Goal: Task Accomplishment & Management: Use online tool/utility

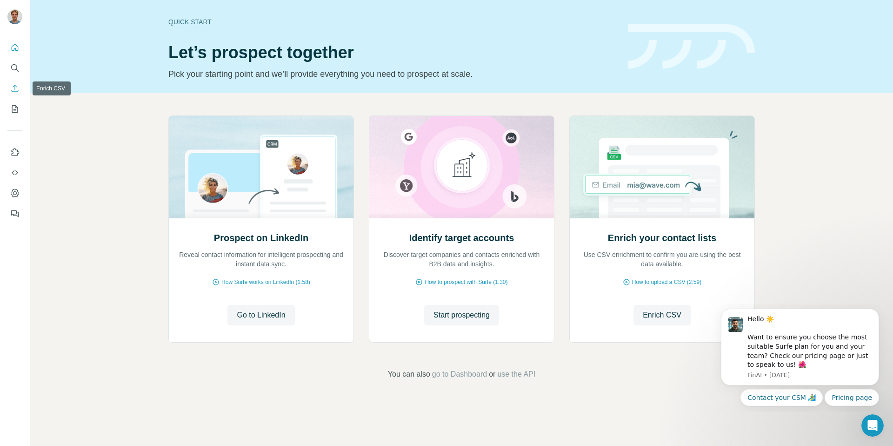
click at [18, 86] on icon "Enrich CSV" at bounding box center [14, 88] width 9 height 9
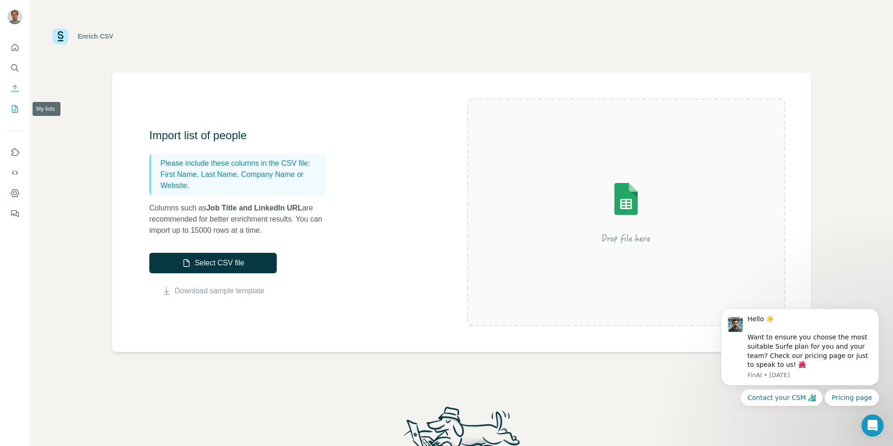
click at [12, 111] on icon "My lists" at bounding box center [14, 108] width 9 height 9
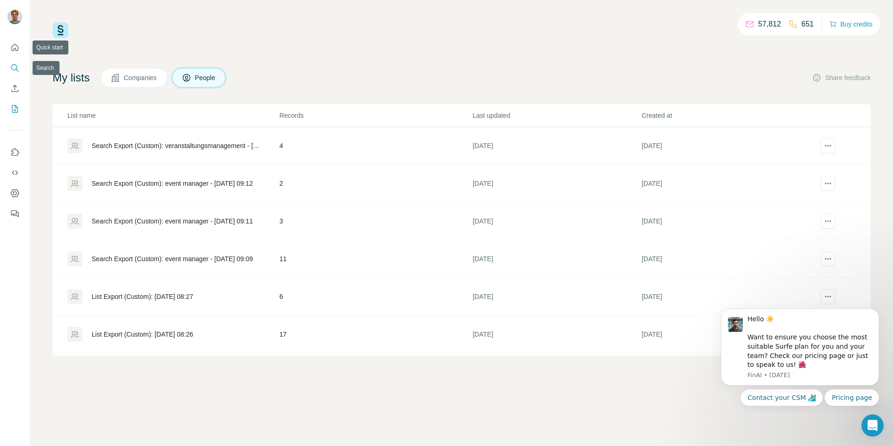
click at [13, 63] on icon "Search" at bounding box center [14, 67] width 9 height 9
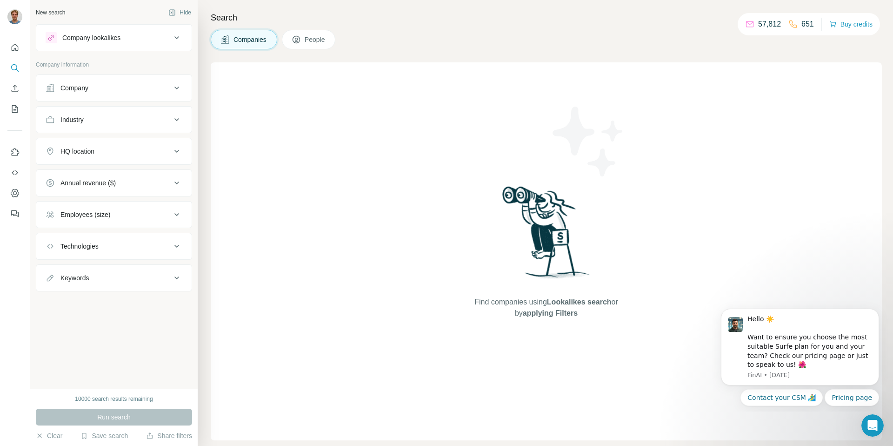
click at [166, 38] on div "Company lookalikes" at bounding box center [109, 37] width 126 height 11
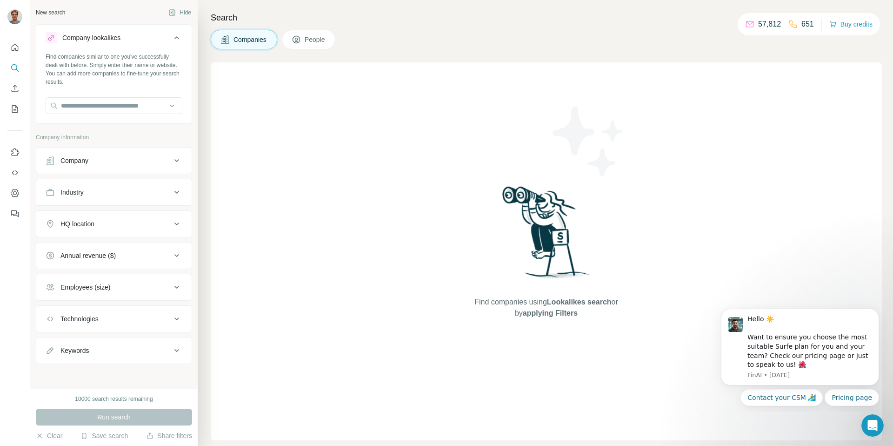
click at [164, 40] on div "Company lookalikes" at bounding box center [109, 37] width 126 height 11
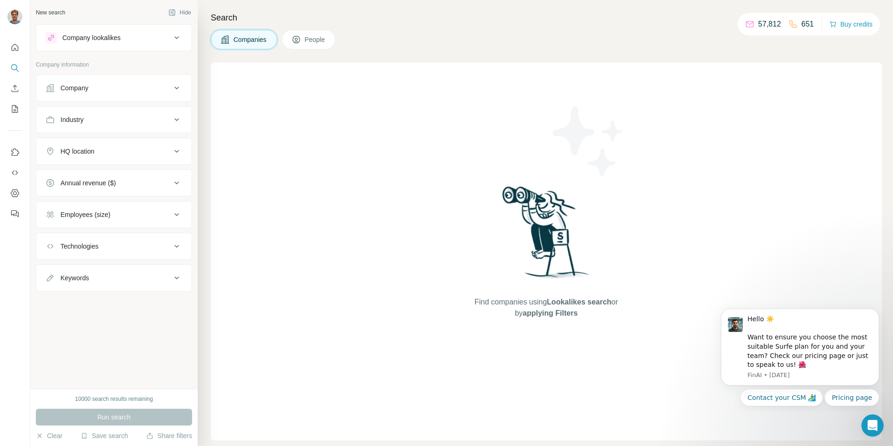
click at [154, 84] on div "Company" at bounding box center [109, 87] width 126 height 9
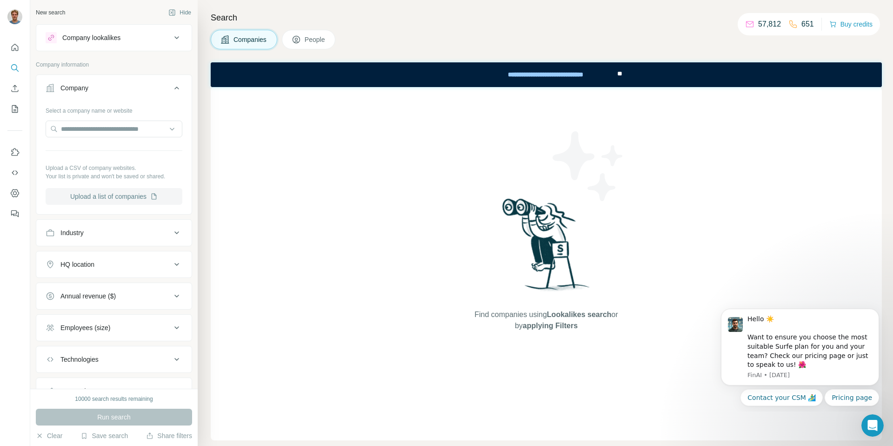
click at [98, 198] on button "Upload a list of companies" at bounding box center [114, 196] width 137 height 17
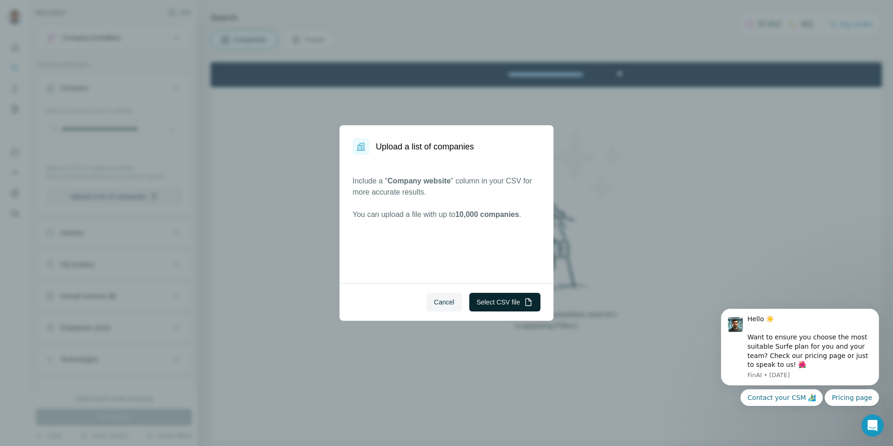
click at [503, 302] on button "Select CSV file" at bounding box center [504, 302] width 71 height 19
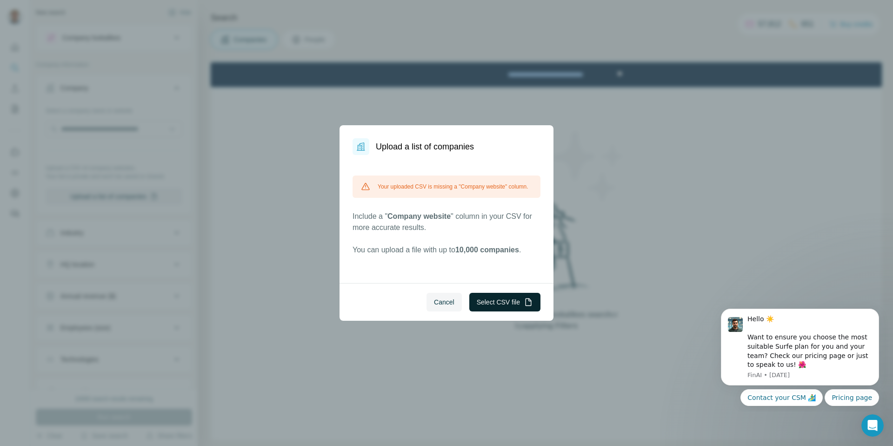
click at [511, 304] on button "Select CSV file" at bounding box center [504, 302] width 71 height 19
click at [427, 305] on button "Cancel" at bounding box center [444, 302] width 35 height 19
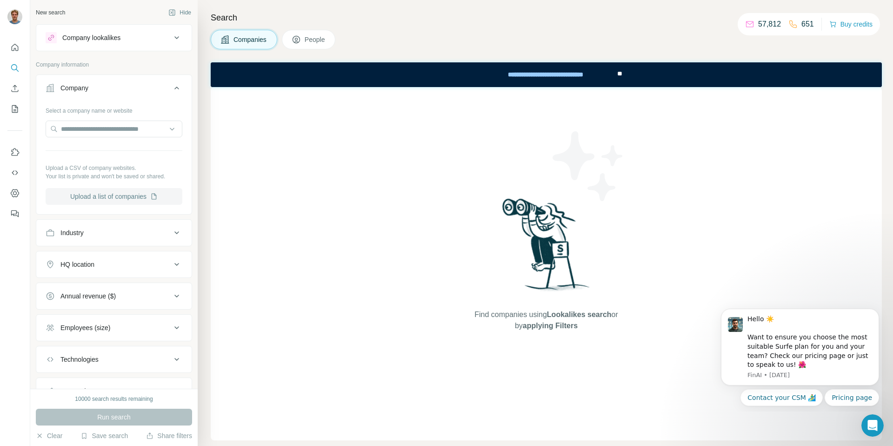
click at [96, 194] on button "Upload a list of companies" at bounding box center [114, 196] width 137 height 17
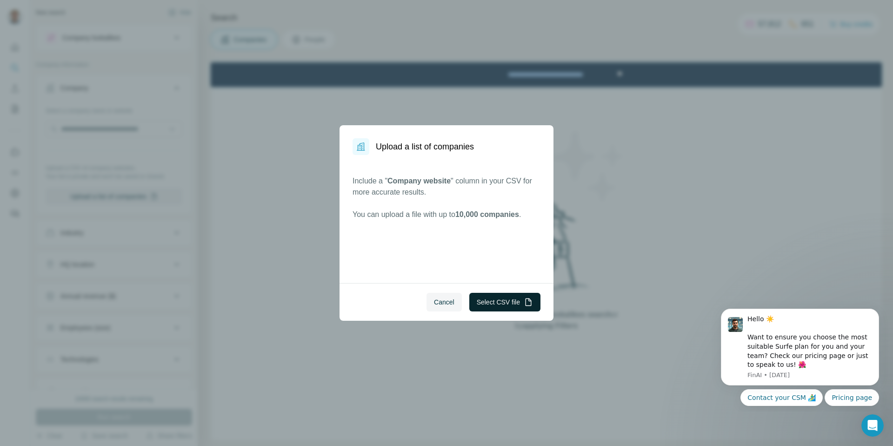
click at [485, 301] on button "Select CSV file" at bounding box center [504, 302] width 71 height 19
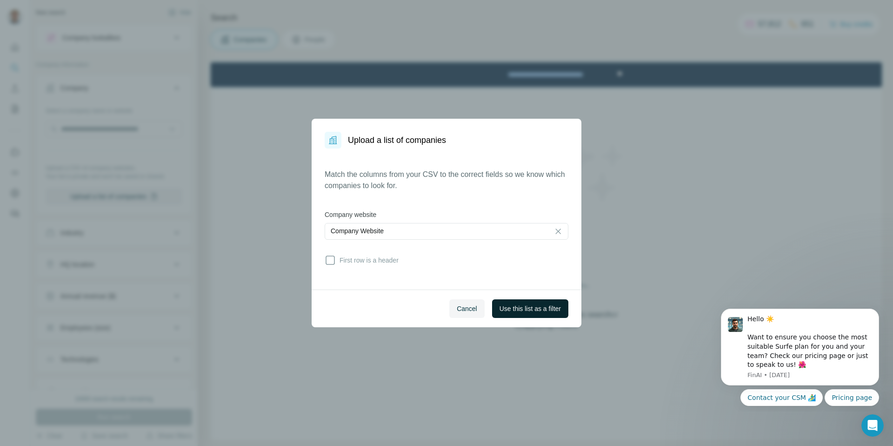
click at [519, 311] on span "Use this list as a filter" at bounding box center [530, 308] width 61 height 9
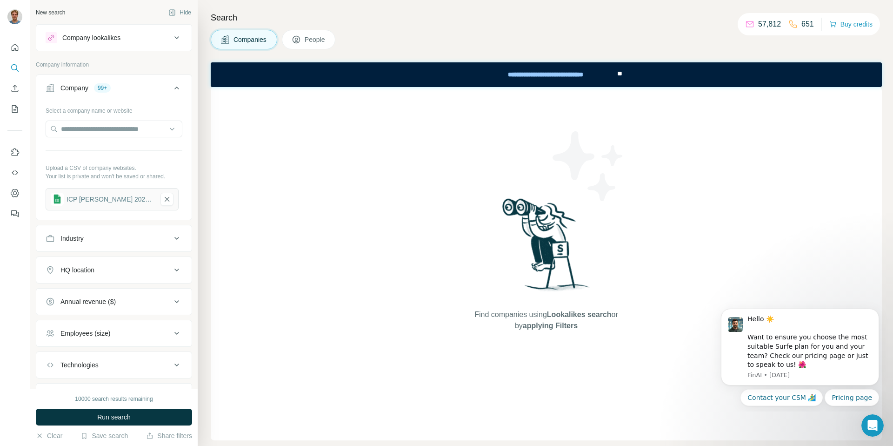
scroll to position [47, 0]
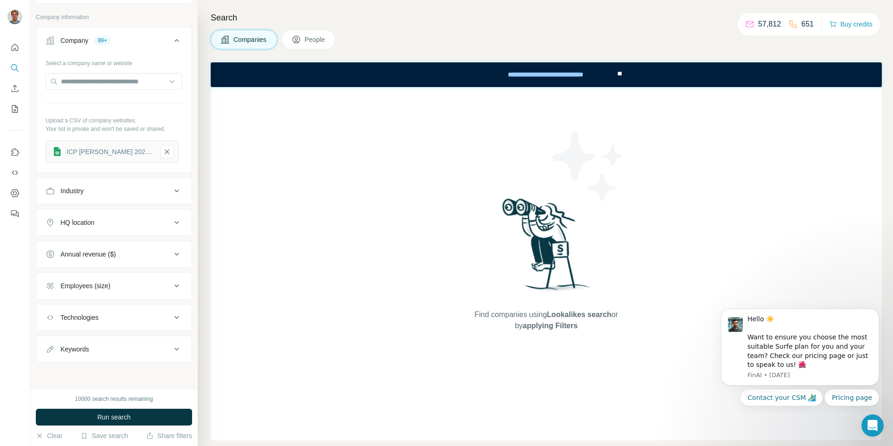
click at [106, 288] on div "Employees (size)" at bounding box center [85, 285] width 50 height 9
click at [107, 288] on div "Employees (size)" at bounding box center [85, 285] width 50 height 9
click at [96, 417] on button "Run search" at bounding box center [114, 416] width 156 height 17
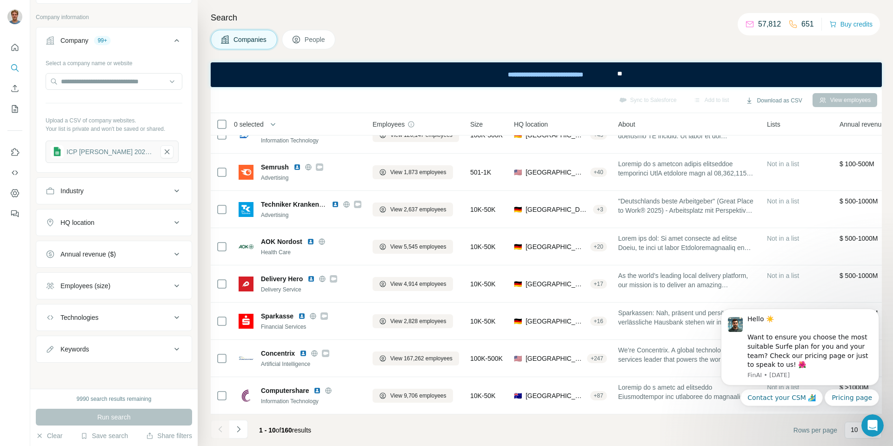
scroll to position [0, 0]
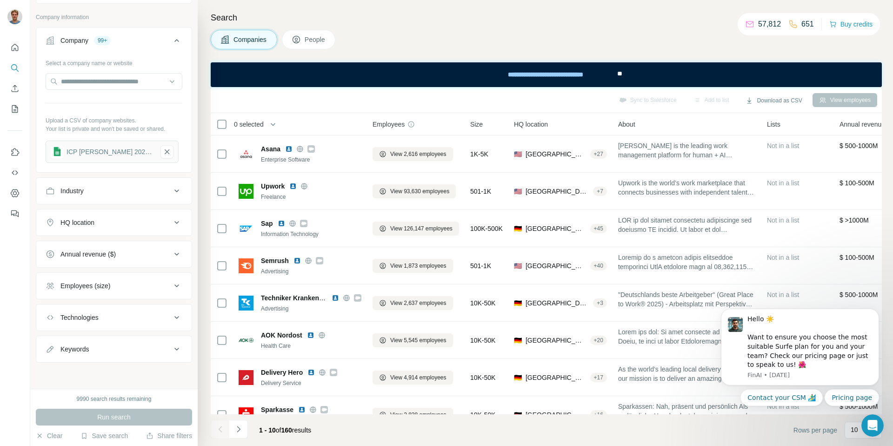
click at [298, 38] on icon at bounding box center [296, 40] width 5 height 5
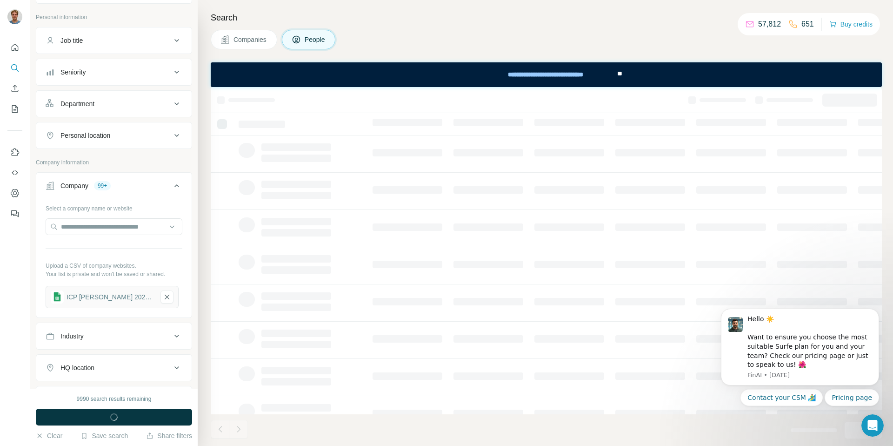
click at [223, 45] on button "Companies" at bounding box center [244, 40] width 67 height 20
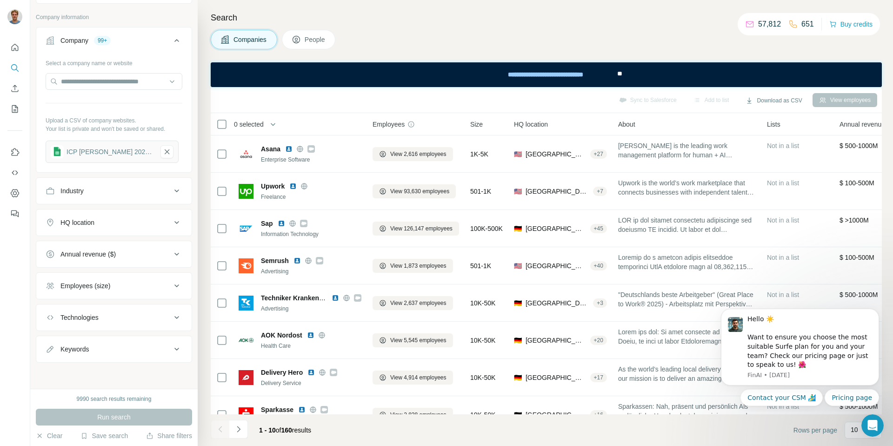
click at [307, 36] on span "People" at bounding box center [315, 39] width 21 height 9
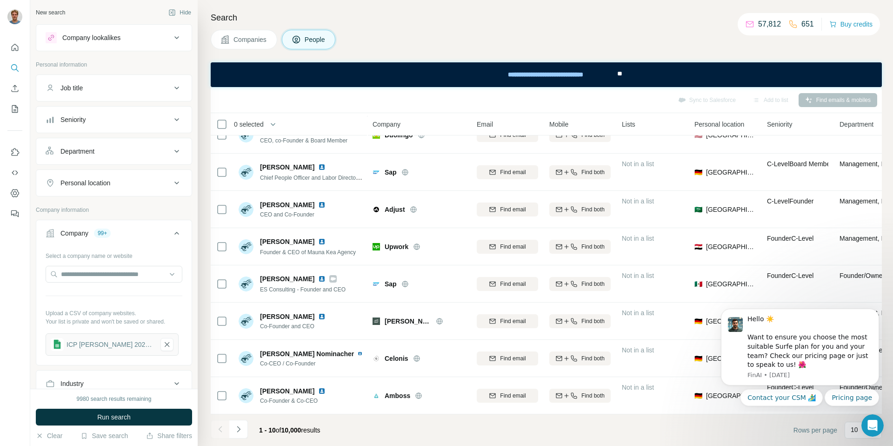
click at [120, 152] on div "Department" at bounding box center [109, 151] width 126 height 9
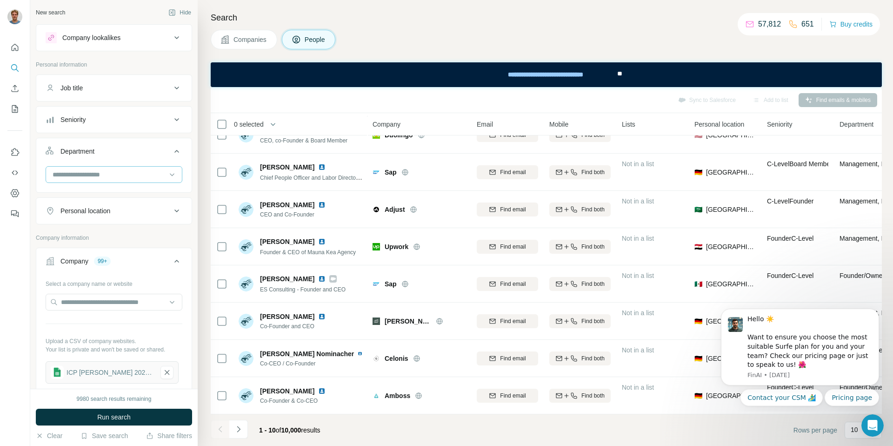
click at [96, 173] on input at bounding box center [109, 174] width 115 height 10
type input "****"
click at [83, 194] on div "Marketing and Advertising" at bounding box center [114, 195] width 137 height 21
click at [98, 169] on div at bounding box center [109, 175] width 115 height 16
click at [110, 154] on div "Department" at bounding box center [109, 151] width 126 height 9
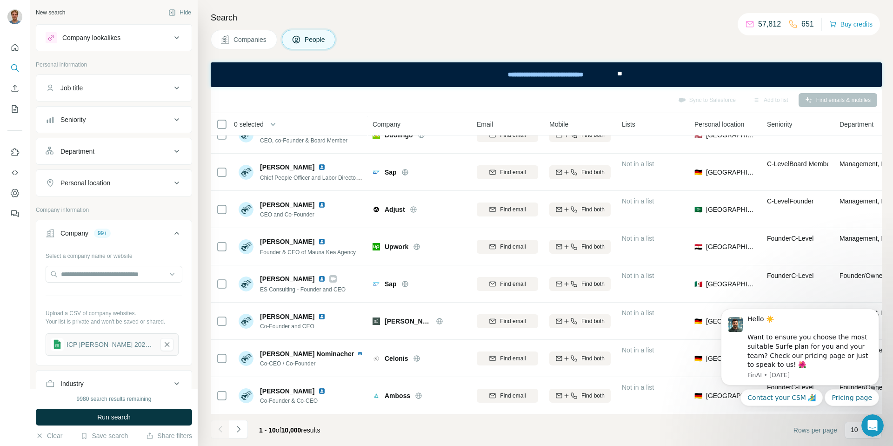
drag, startPoint x: 105, startPoint y: 172, endPoint x: 102, endPoint y: 178, distance: 6.2
click at [105, 173] on button "Personal location" at bounding box center [113, 183] width 155 height 22
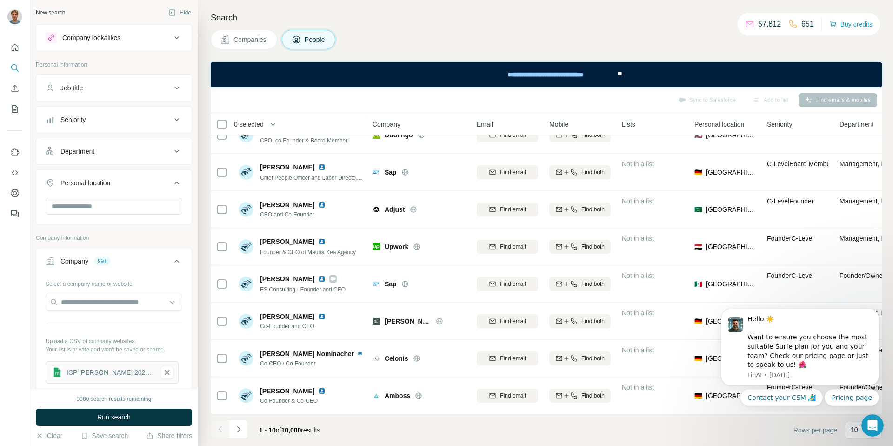
click at [99, 150] on div "Department" at bounding box center [109, 151] width 126 height 9
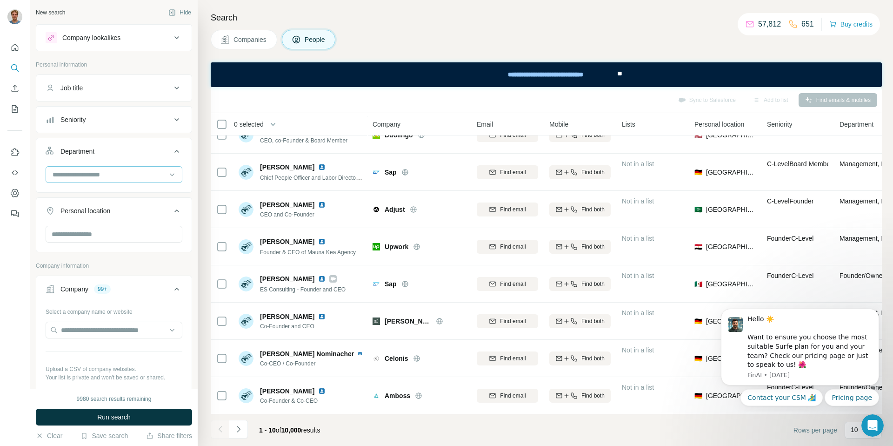
click at [103, 179] on input at bounding box center [109, 174] width 115 height 10
type input "**"
click at [98, 231] on p "Marketing and Advertising" at bounding box center [90, 228] width 75 height 9
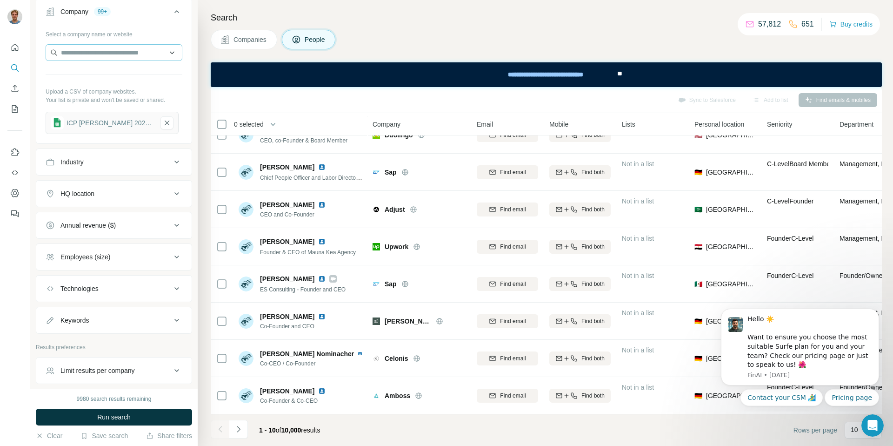
scroll to position [312, 0]
click at [111, 318] on div "Keywords" at bounding box center [109, 318] width 126 height 9
click at [105, 343] on input "text" at bounding box center [105, 341] width 118 height 17
type input "*****"
type input "**********"
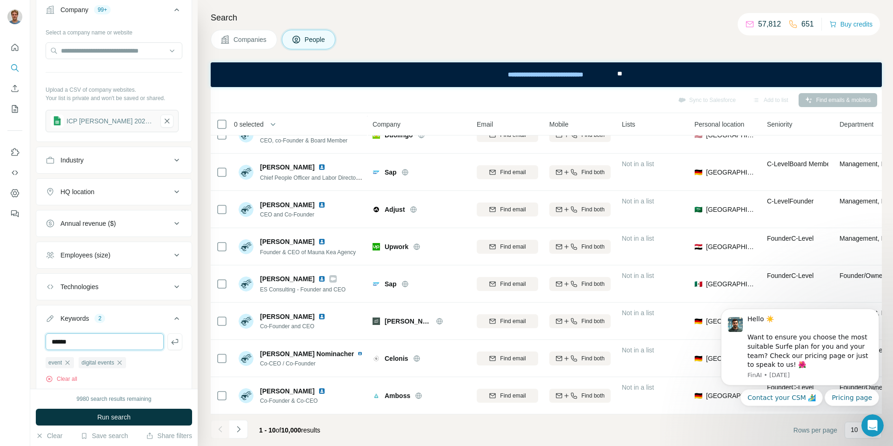
type input "******"
type input "**********"
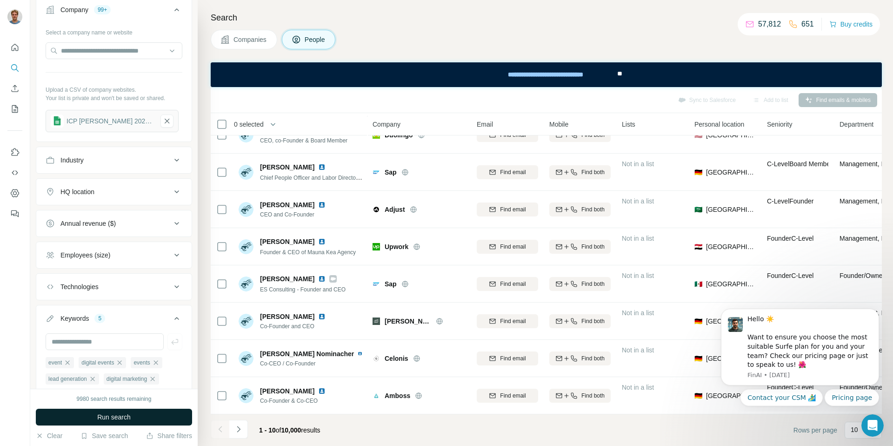
click at [119, 414] on span "Run search" at bounding box center [113, 416] width 33 height 9
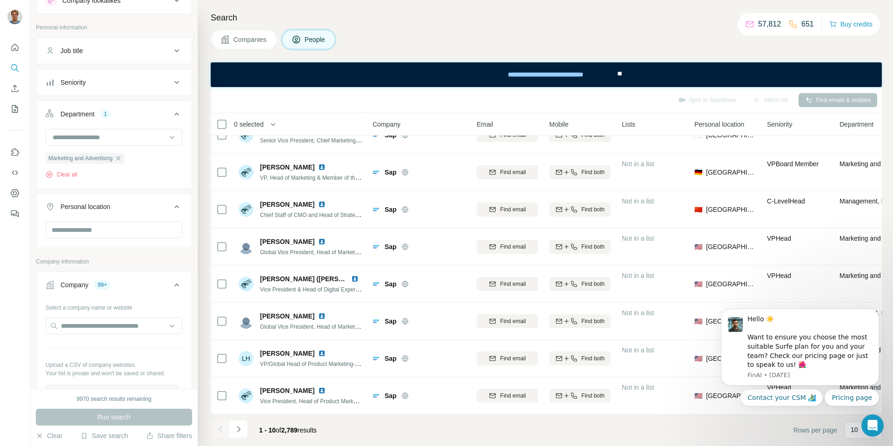
scroll to position [24, 0]
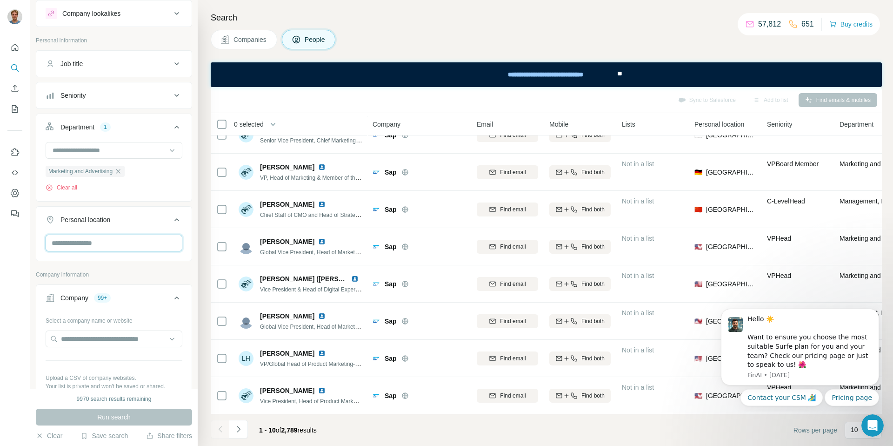
click at [129, 241] on input "text" at bounding box center [114, 242] width 137 height 17
click at [163, 267] on div "🇩🇪 Germany" at bounding box center [113, 267] width 121 height 11
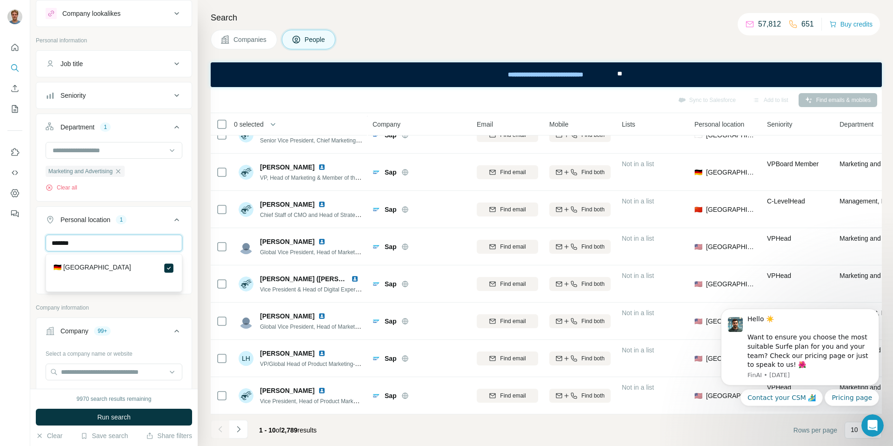
click at [114, 247] on input "*******" at bounding box center [114, 242] width 137 height 17
click at [111, 245] on input "*******" at bounding box center [114, 242] width 137 height 17
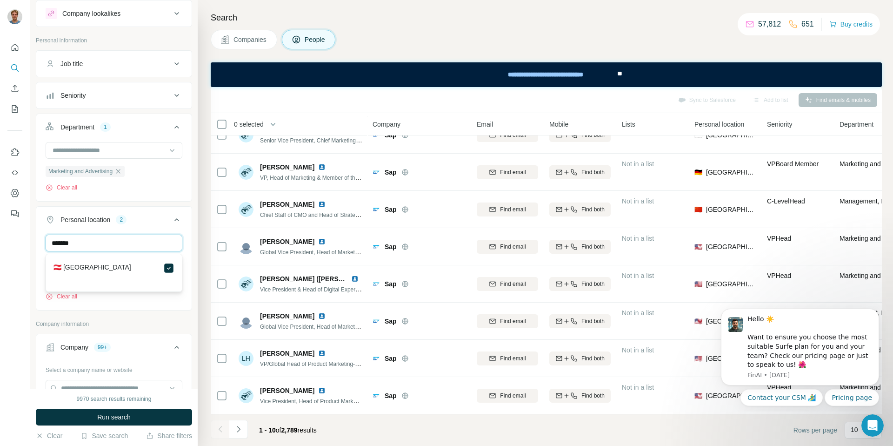
click at [111, 245] on input "*******" at bounding box center [114, 242] width 137 height 17
type input "****"
click at [180, 302] on div "Company lookalikes Personal information Job title Seniority Department 1 Market…" at bounding box center [114, 406] width 156 height 813
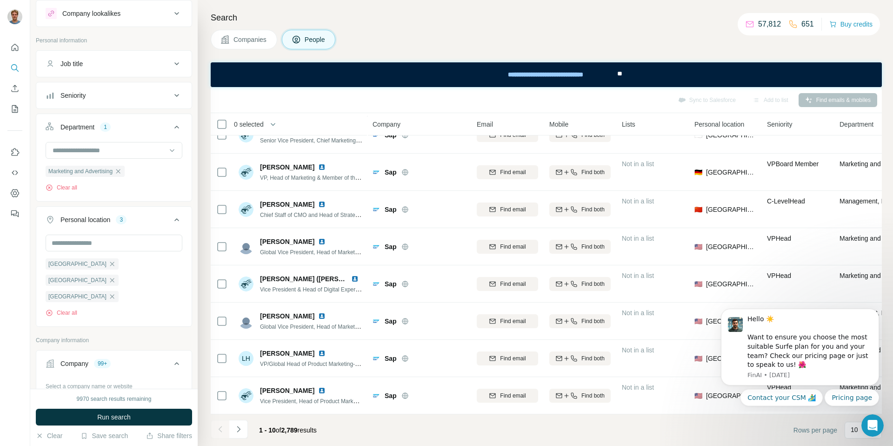
click at [127, 414] on span "Run search" at bounding box center [113, 416] width 33 height 9
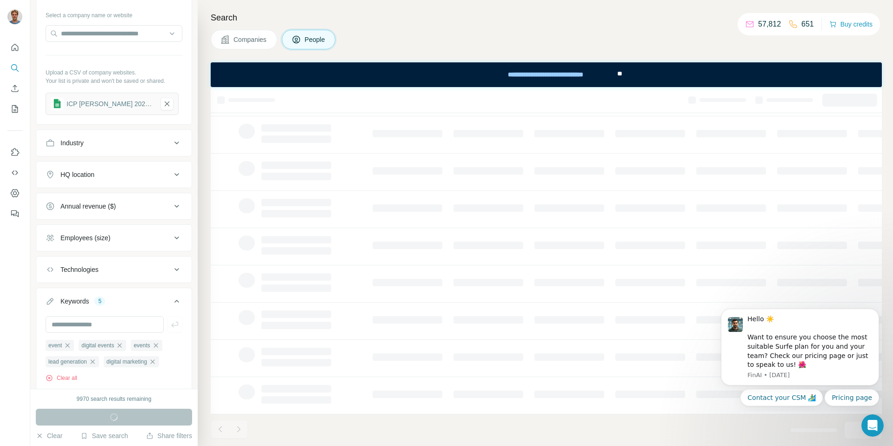
scroll to position [461, 0]
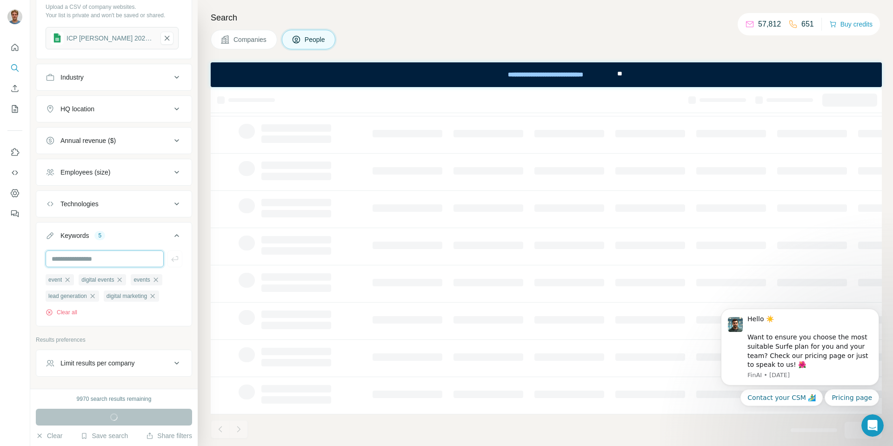
click at [101, 250] on input "text" at bounding box center [105, 258] width 118 height 17
type input "*******"
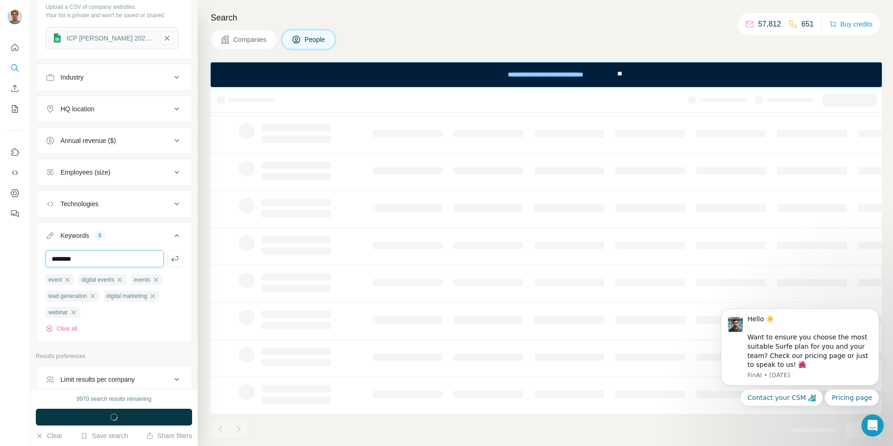
type input "********"
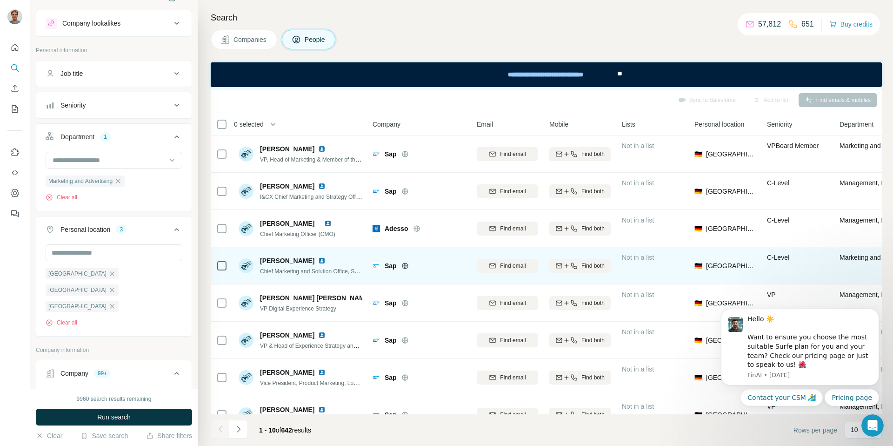
scroll to position [93, 0]
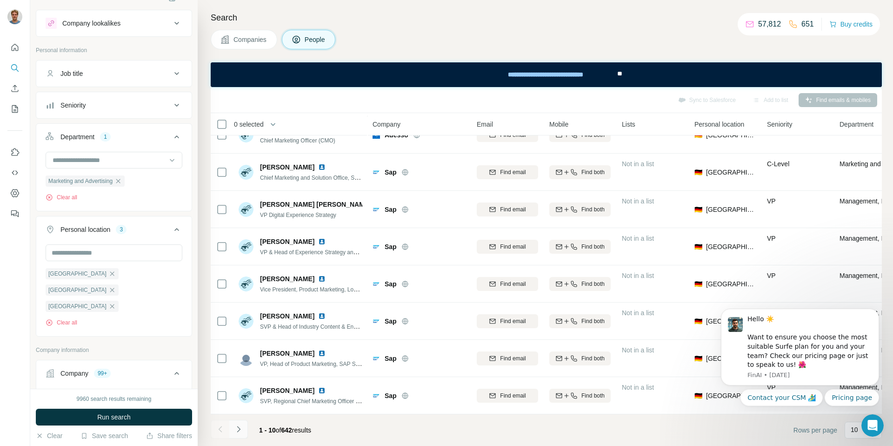
drag, startPoint x: 250, startPoint y: 432, endPoint x: 245, endPoint y: 432, distance: 5.1
click at [246, 432] on div "1 - 10 of 642 results" at bounding box center [265, 430] width 108 height 20
click at [241, 432] on icon "Navigate to next page" at bounding box center [238, 428] width 9 height 9
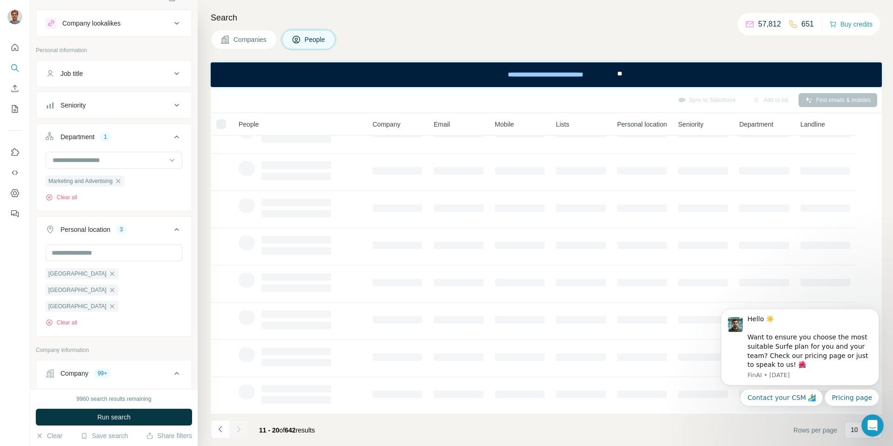
scroll to position [0, 0]
click at [854, 434] on div "10" at bounding box center [862, 430] width 23 height 16
click at [848, 435] on div "10" at bounding box center [863, 429] width 37 height 17
click at [870, 427] on icon "Open Intercom Messenger" at bounding box center [871, 423] width 15 height 15
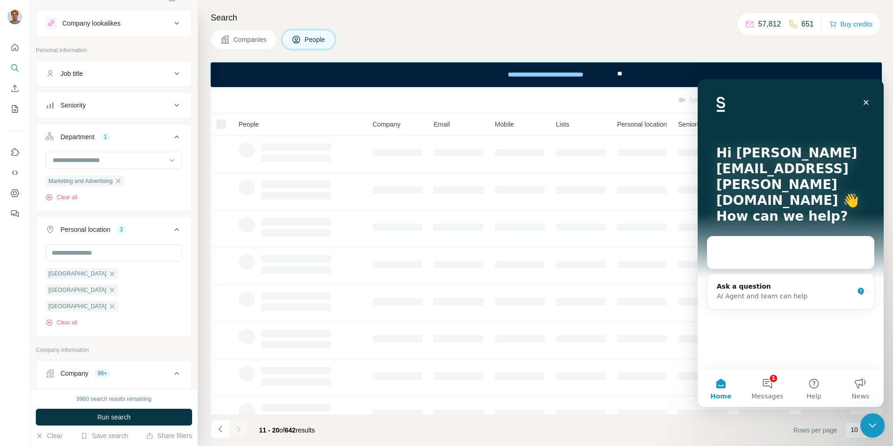
click at [865, 424] on div "Close Intercom Messenger" at bounding box center [871, 424] width 22 height 22
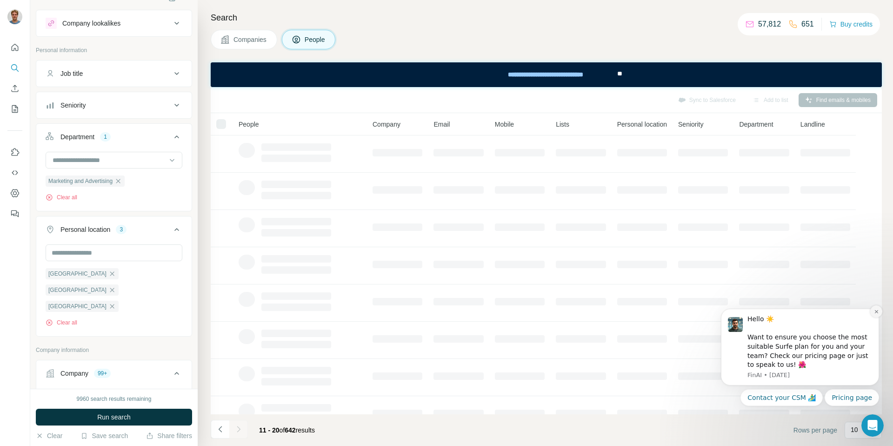
click at [871, 308] on button "Dismiss notification" at bounding box center [876, 311] width 12 height 12
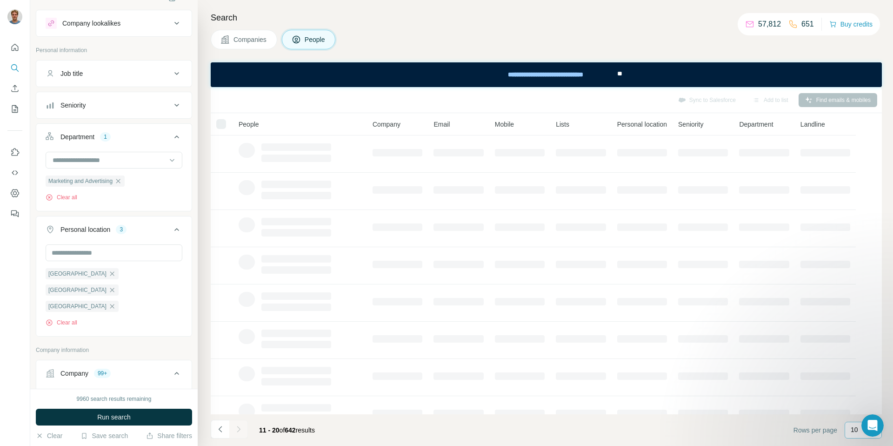
click at [845, 431] on div "10" at bounding box center [863, 429] width 37 height 17
click at [847, 431] on div "10" at bounding box center [863, 429] width 37 height 17
click at [846, 431] on div "10" at bounding box center [863, 429] width 37 height 17
click at [851, 357] on div "60" at bounding box center [863, 358] width 33 height 17
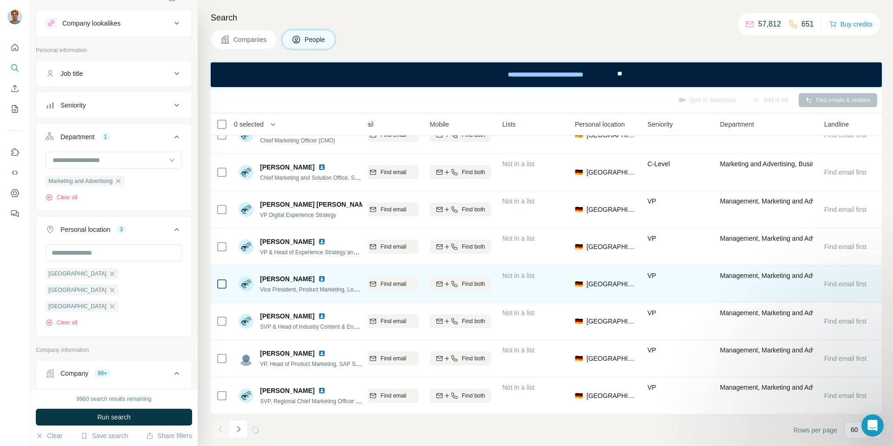
scroll to position [93, 0]
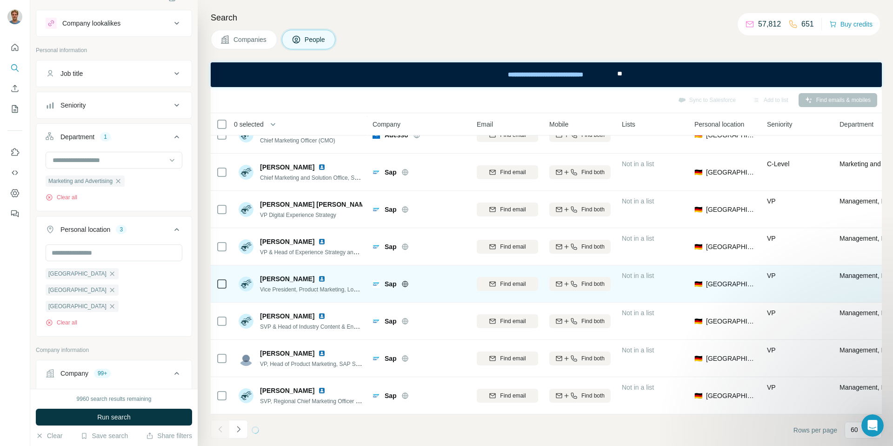
click at [318, 278] on img at bounding box center [321, 278] width 7 height 7
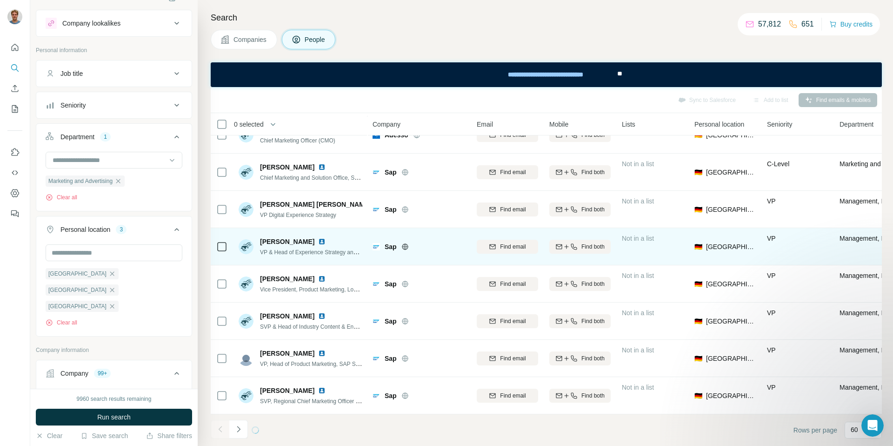
click at [320, 242] on img at bounding box center [321, 241] width 7 height 7
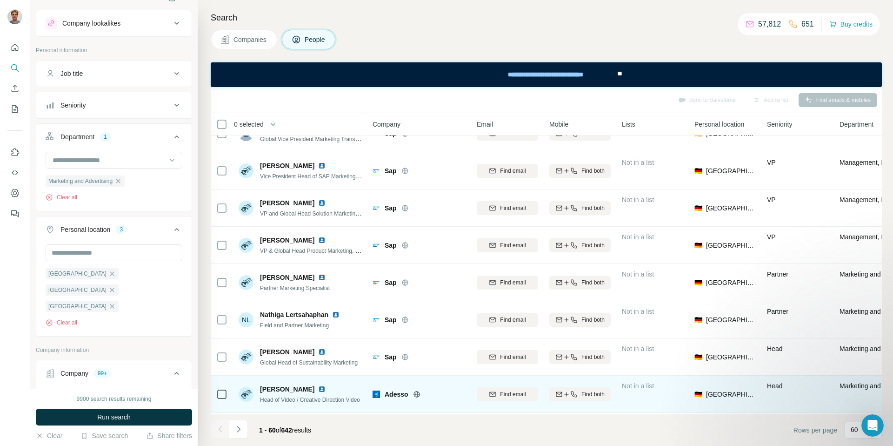
scroll to position [394, 0]
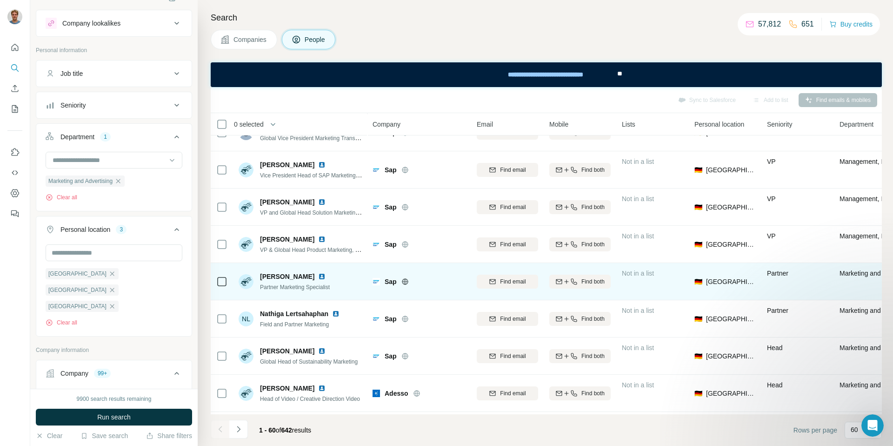
click at [326, 276] on img at bounding box center [321, 276] width 7 height 7
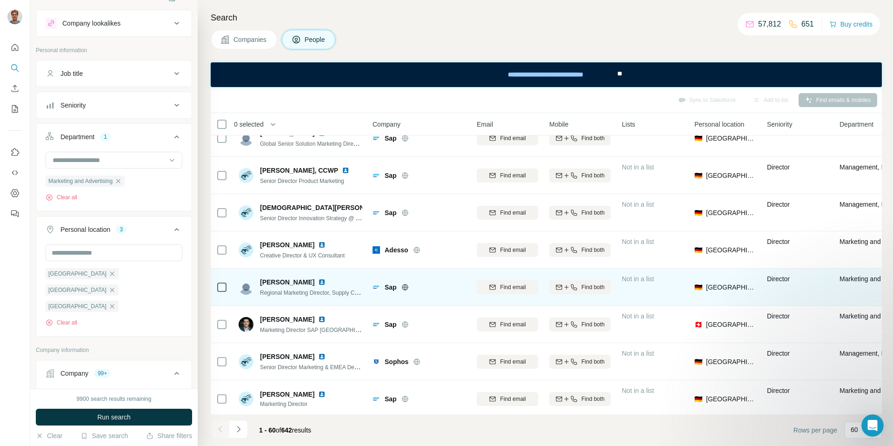
scroll to position [1954, 0]
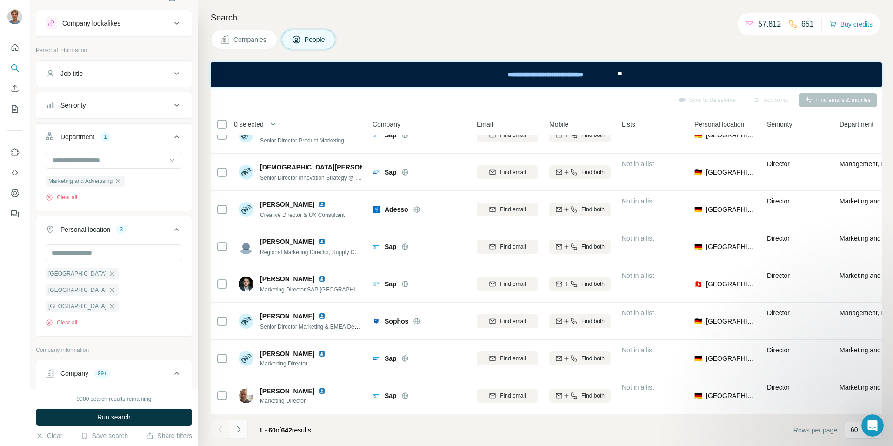
click at [239, 432] on icon "Navigate to next page" at bounding box center [238, 428] width 9 height 9
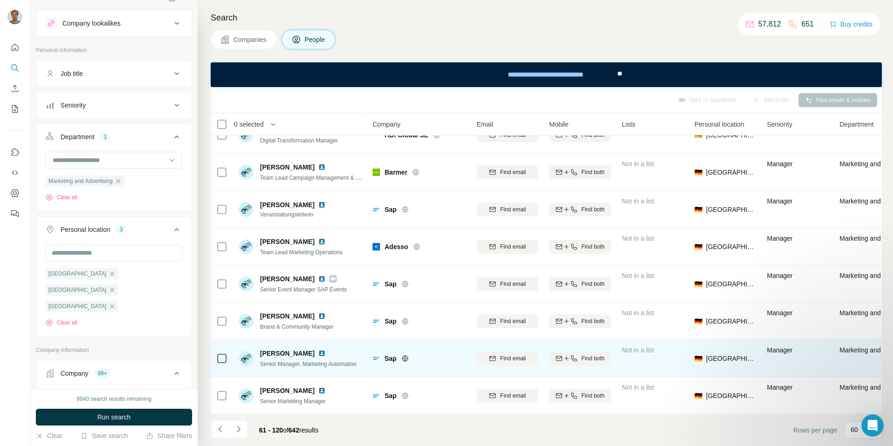
click at [318, 352] on img at bounding box center [321, 352] width 7 height 7
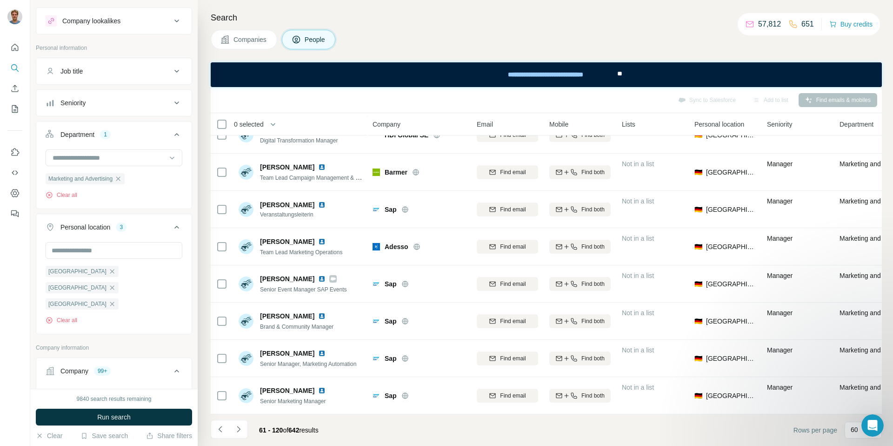
scroll to position [0, 0]
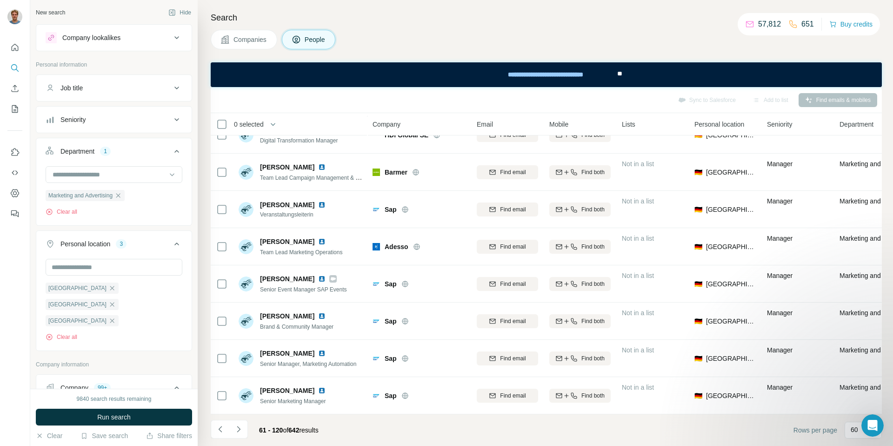
click at [98, 85] on div "Job title" at bounding box center [109, 87] width 126 height 9
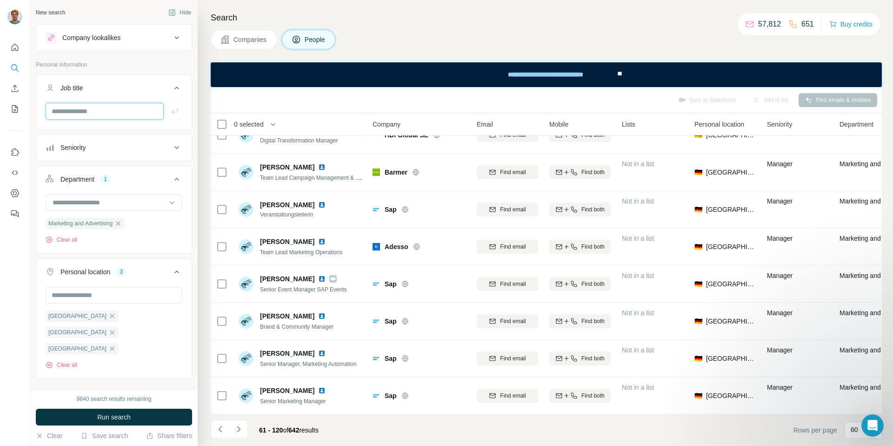
click at [113, 113] on input "text" at bounding box center [105, 111] width 118 height 17
type input "***"
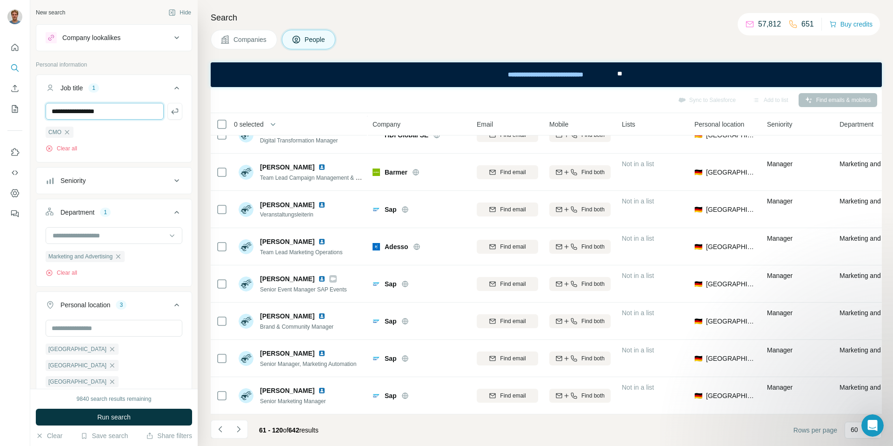
type input "**********"
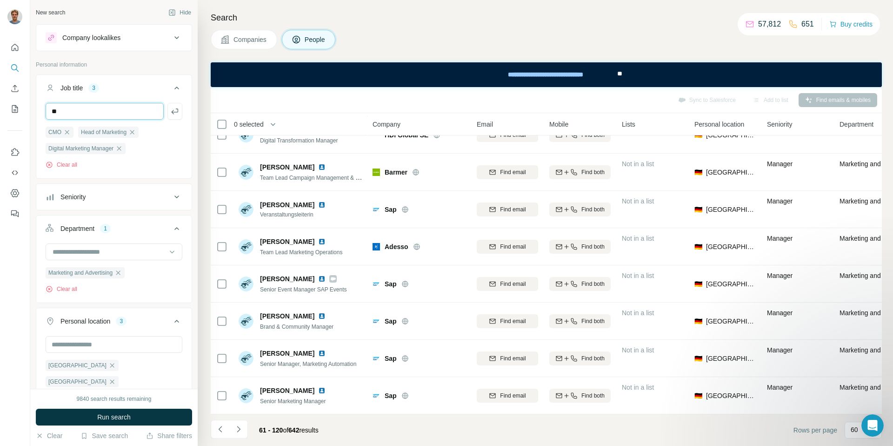
type input "*"
type input "**********"
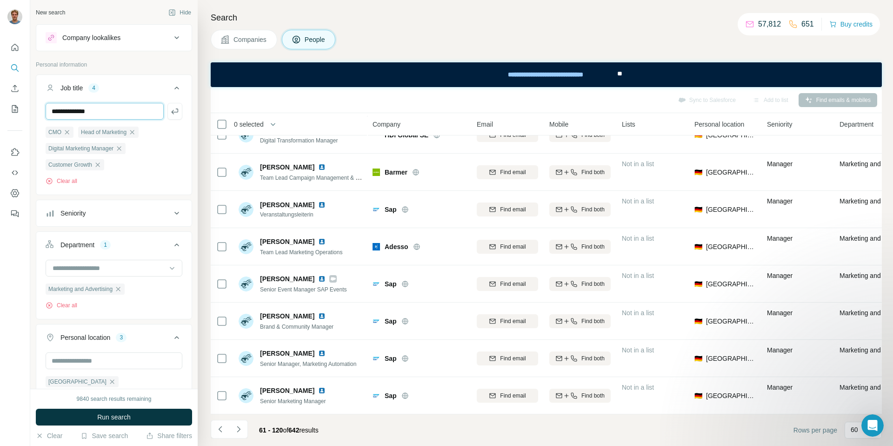
type input "**********"
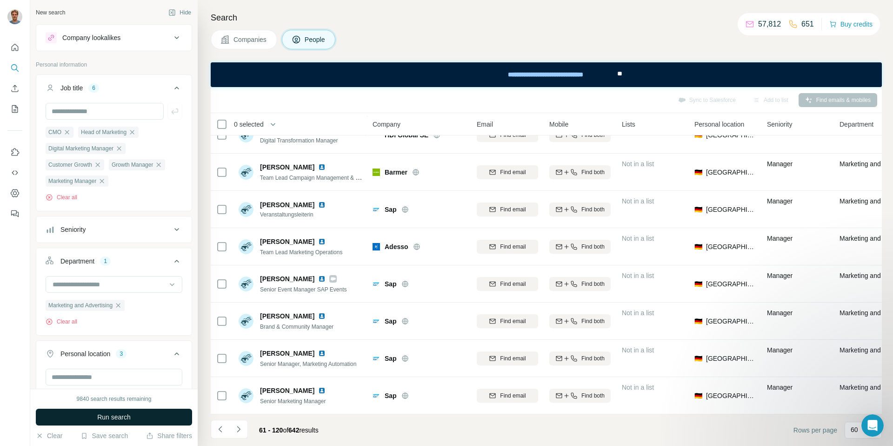
click at [122, 420] on span "Run search" at bounding box center [113, 416] width 33 height 9
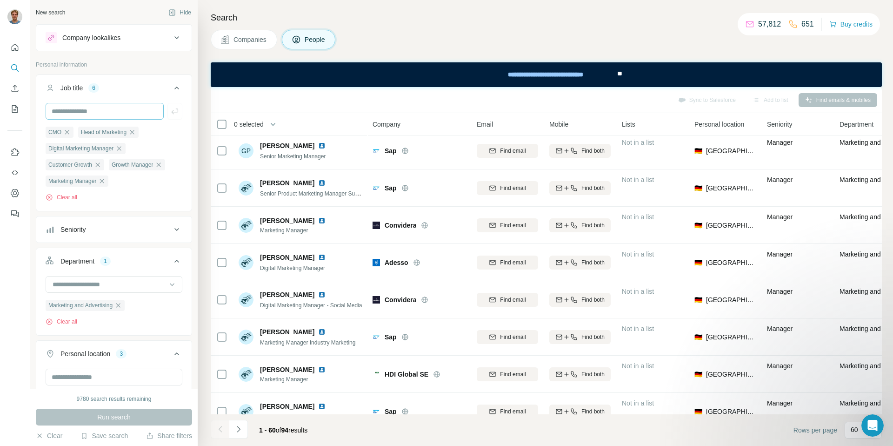
scroll to position [932, 0]
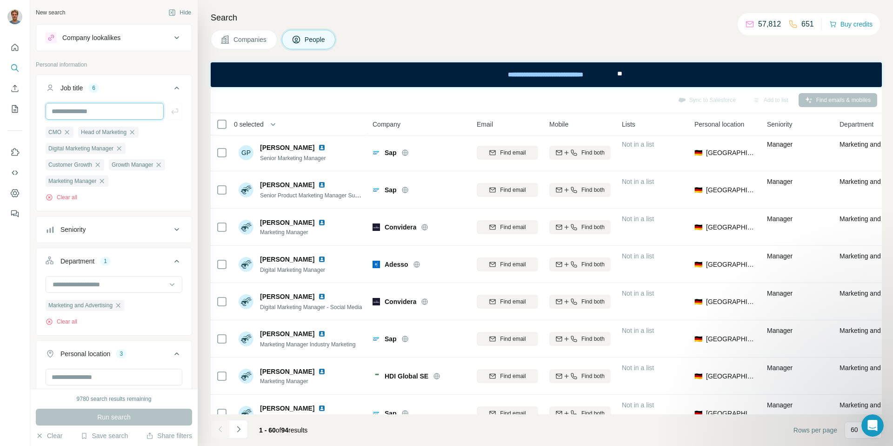
click at [129, 116] on input "text" at bounding box center [105, 111] width 118 height 17
type input "**********"
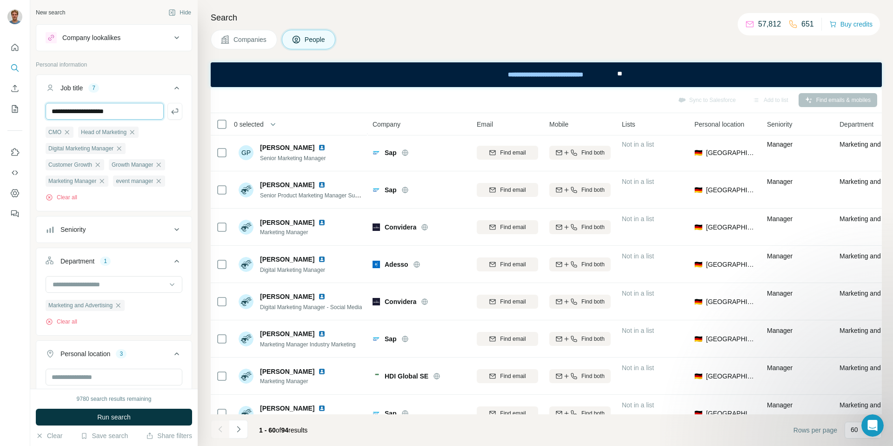
type input "**********"
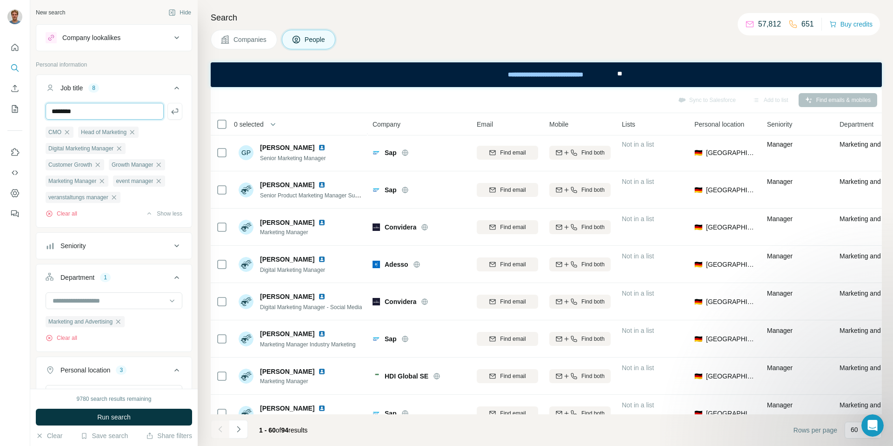
type input "*********"
click at [118, 420] on span "Run search" at bounding box center [113, 416] width 33 height 9
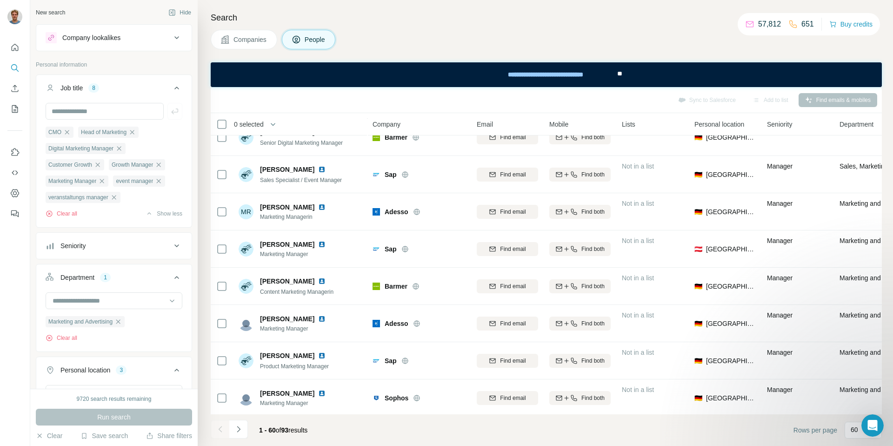
scroll to position [1954, 0]
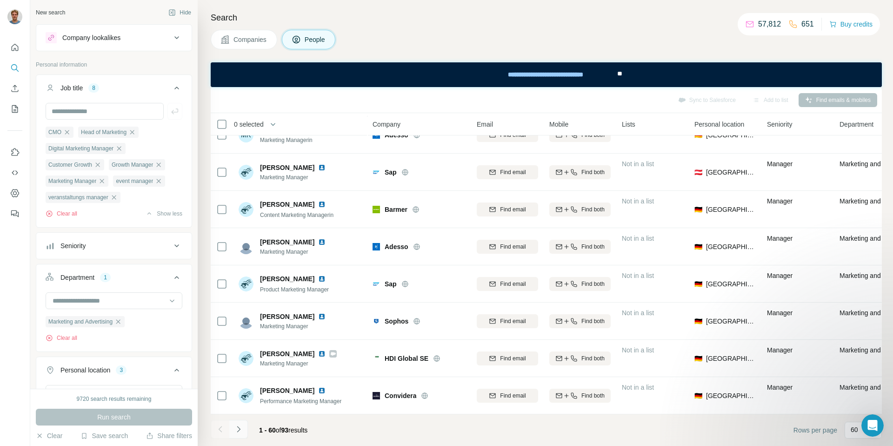
click at [235, 431] on icon "Navigate to next page" at bounding box center [238, 428] width 9 height 9
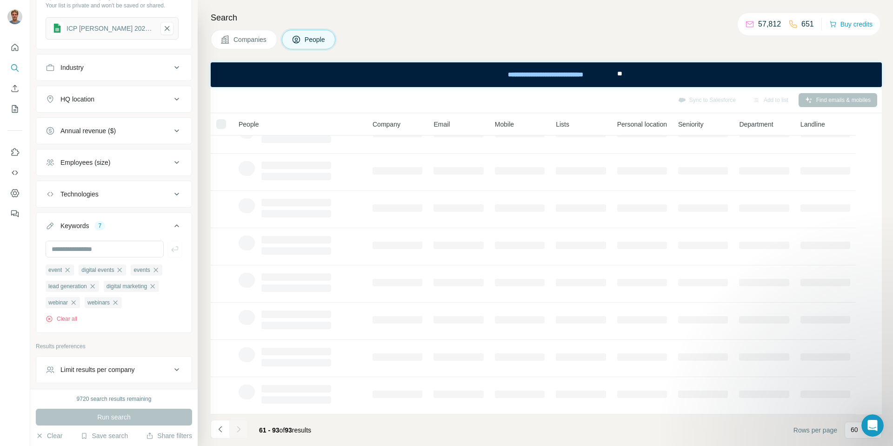
scroll to position [606, 0]
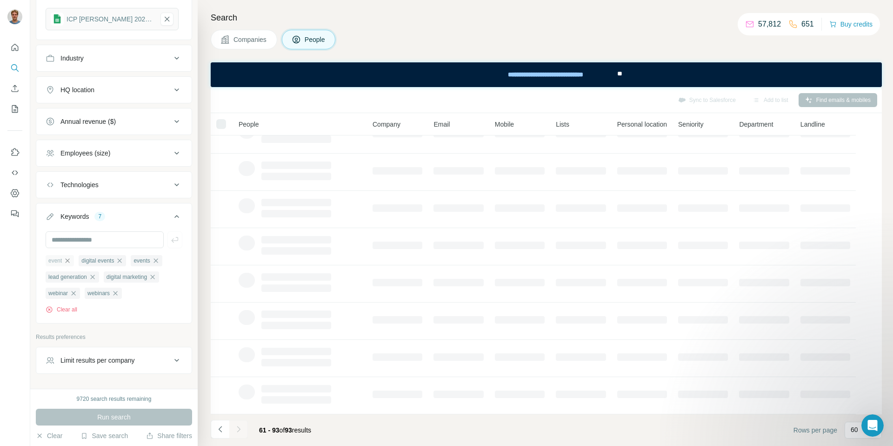
click at [68, 258] on icon "button" at bounding box center [68, 260] width 4 height 4
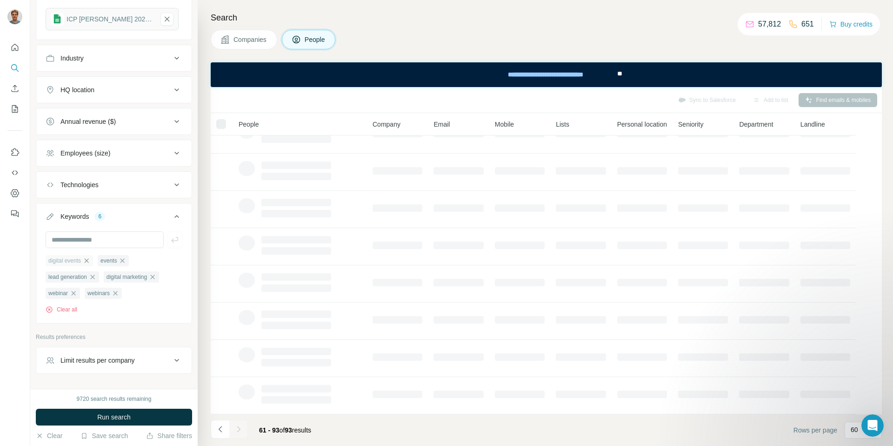
click at [88, 257] on icon "button" at bounding box center [86, 260] width 7 height 7
click at [88, 256] on span "lead generation" at bounding box center [103, 260] width 39 height 8
click at [73, 257] on icon "button" at bounding box center [70, 260] width 7 height 7
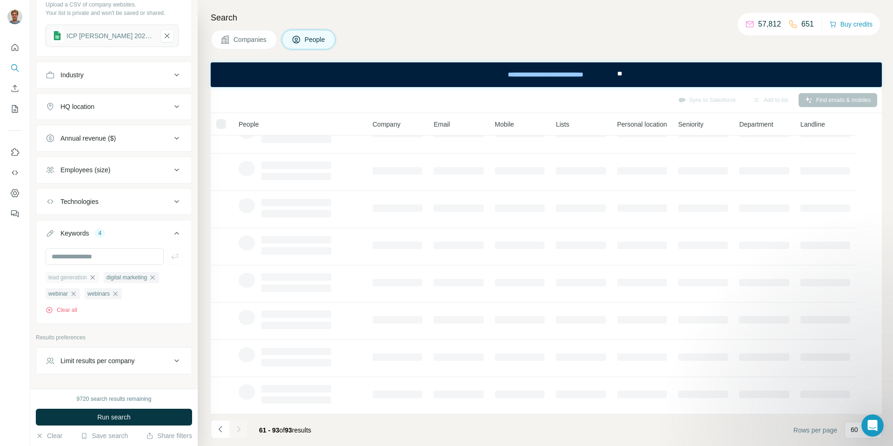
click at [96, 274] on icon "button" at bounding box center [92, 277] width 7 height 7
click at [93, 272] on div "digital marketing" at bounding box center [73, 277] width 55 height 11
click at [96, 274] on icon "button" at bounding box center [94, 277] width 7 height 7
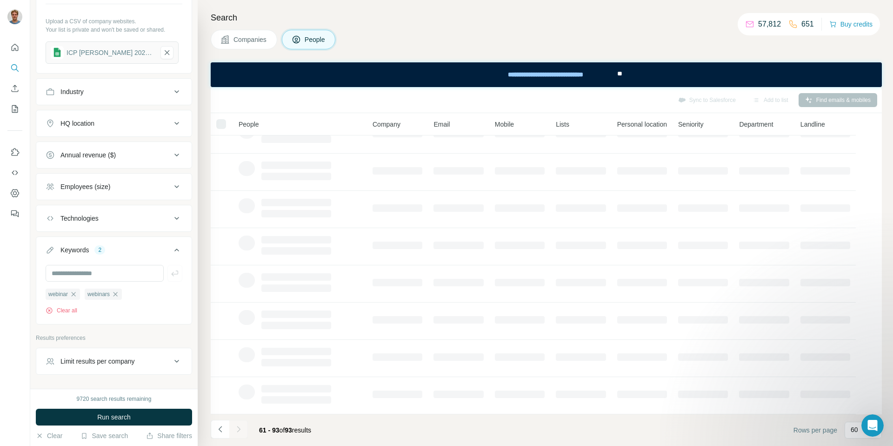
click at [118, 292] on icon "button" at bounding box center [115, 294] width 4 height 4
click at [75, 290] on icon "button" at bounding box center [73, 293] width 7 height 7
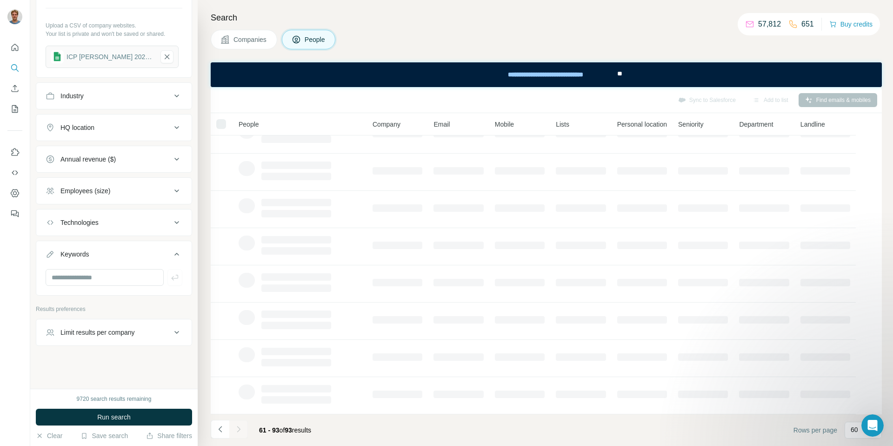
scroll to position [539, 0]
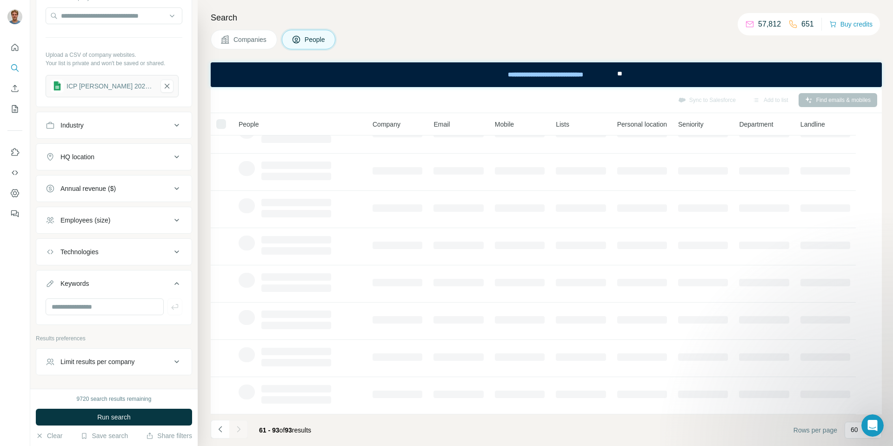
click at [98, 415] on span "Run search" at bounding box center [113, 416] width 33 height 9
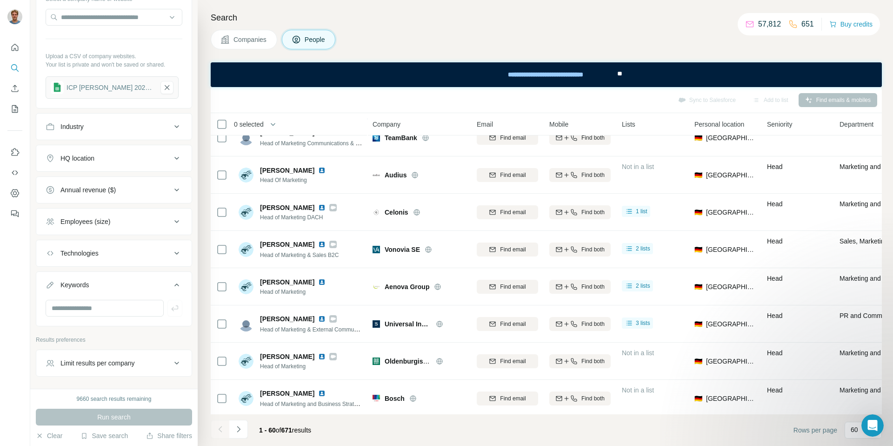
scroll to position [1954, 0]
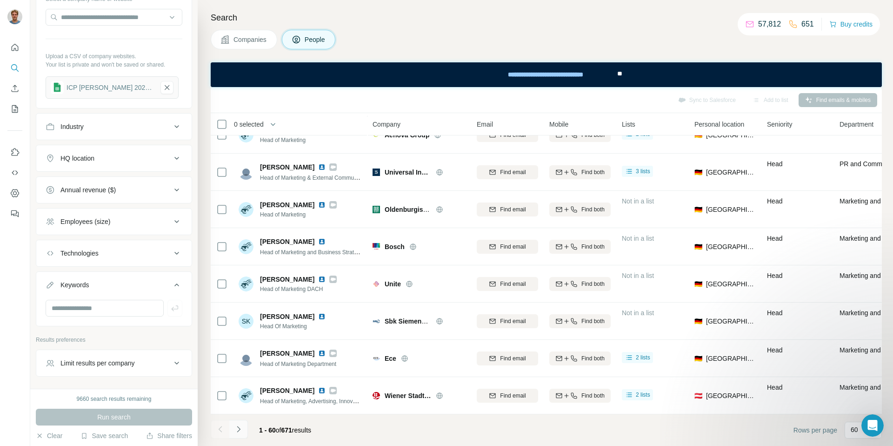
click at [240, 430] on icon "Navigate to next page" at bounding box center [238, 428] width 9 height 9
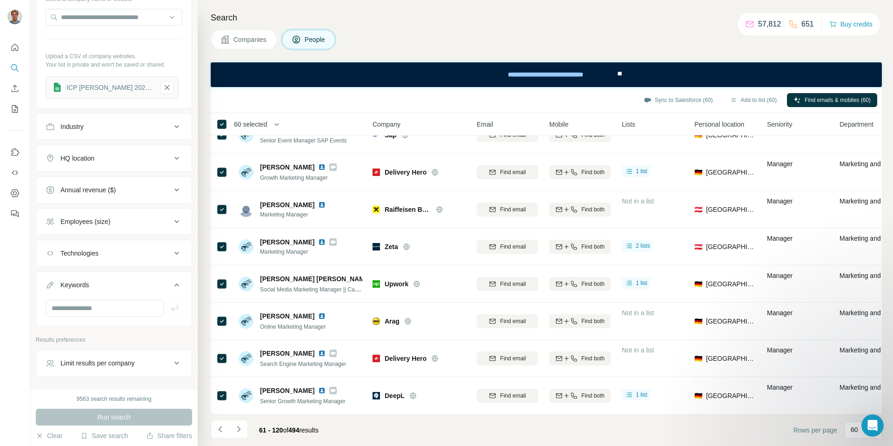
drag, startPoint x: 219, startPoint y: 429, endPoint x: 212, endPoint y: 433, distance: 7.9
click at [219, 429] on icon "Navigate to previous page" at bounding box center [220, 428] width 9 height 9
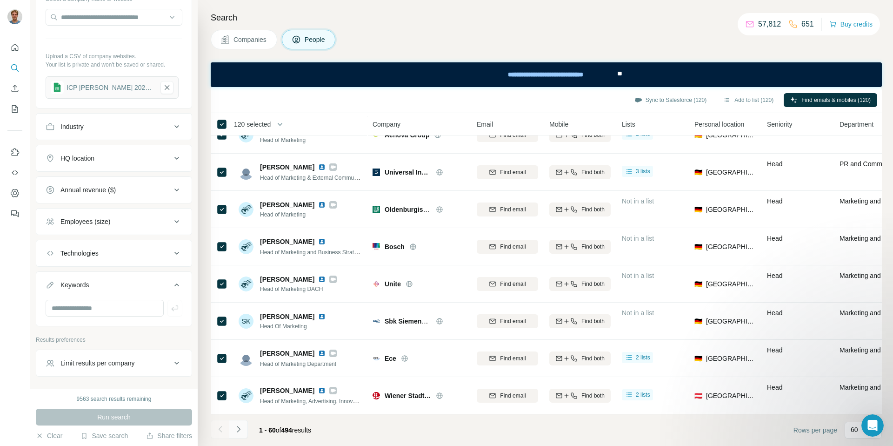
click at [240, 431] on icon "Navigate to next page" at bounding box center [238, 428] width 9 height 9
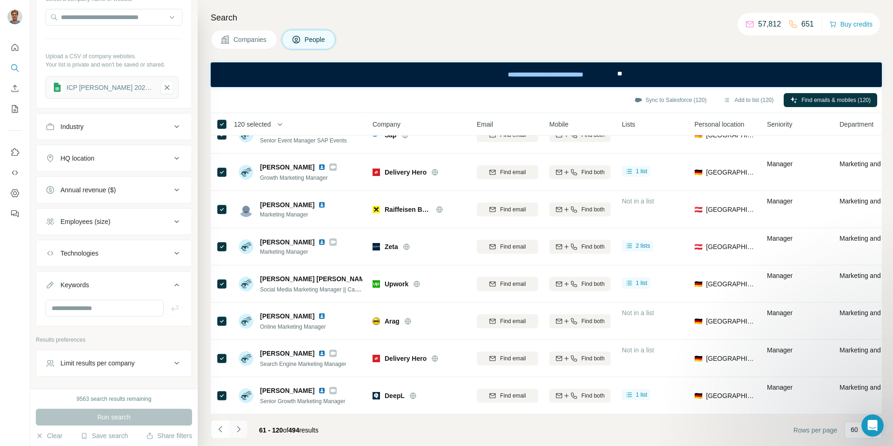
click at [240, 430] on icon "Navigate to next page" at bounding box center [238, 428] width 9 height 9
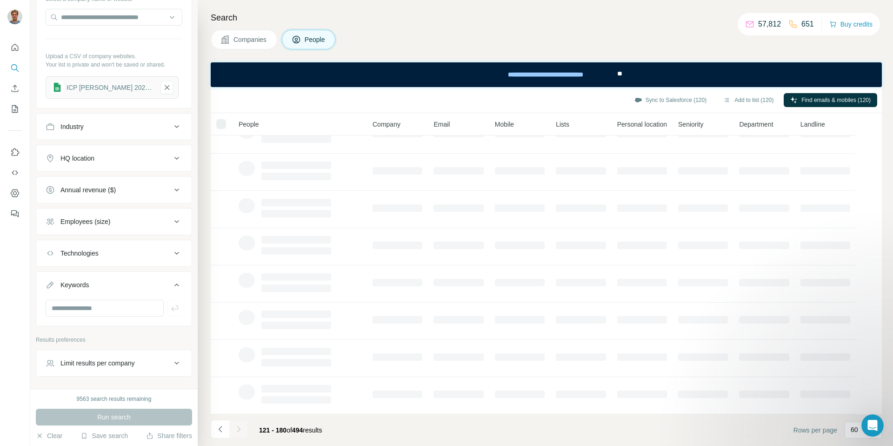
click at [221, 127] on div at bounding box center [221, 124] width 10 height 10
click at [851, 432] on p "60" at bounding box center [854, 429] width 7 height 9
click at [671, 428] on footer "121 - 180 of 494 results Rows per page 60" at bounding box center [546, 430] width 671 height 32
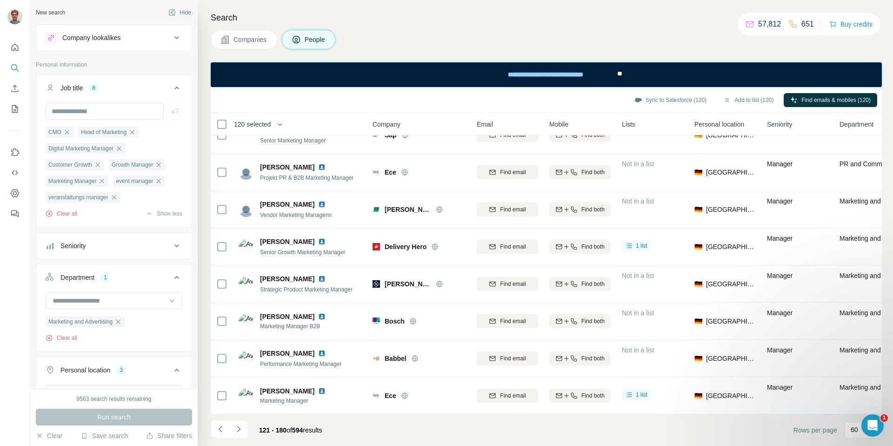
scroll to position [1954, 0]
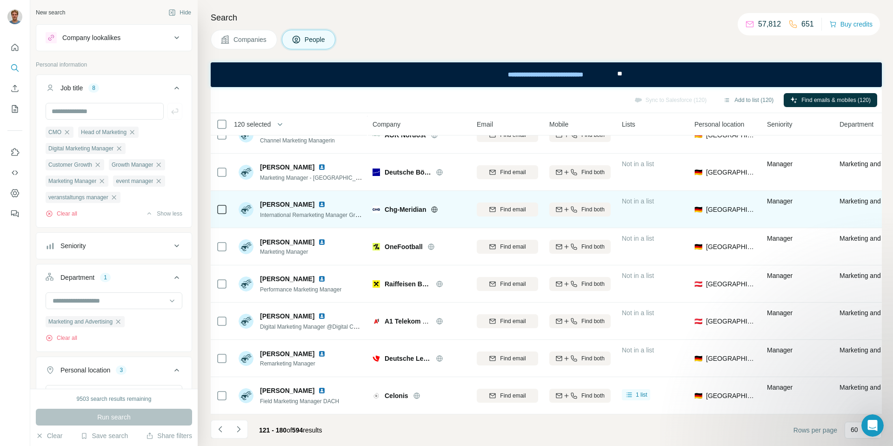
drag, startPoint x: 220, startPoint y: 128, endPoint x: 263, endPoint y: 192, distance: 77.3
click at [220, 128] on icon at bounding box center [221, 124] width 11 height 11
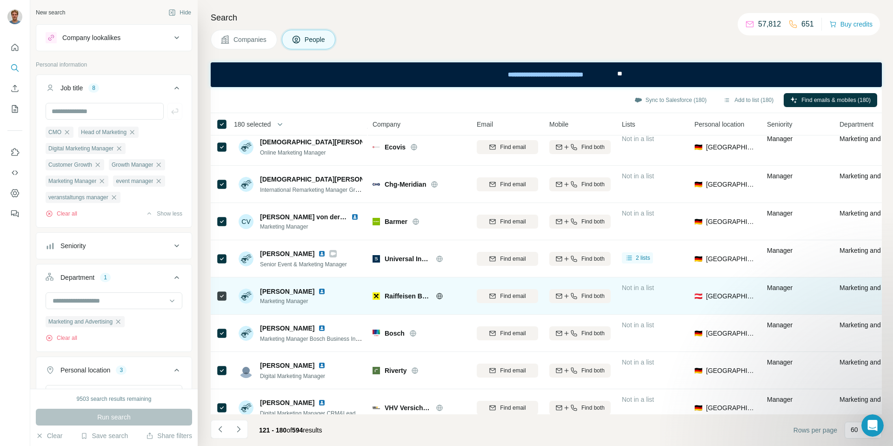
scroll to position [675, 0]
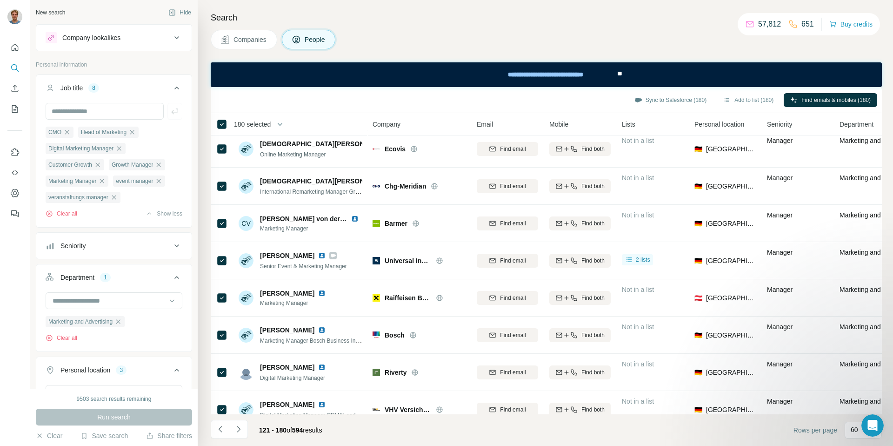
click at [240, 425] on icon "Navigate to next page" at bounding box center [238, 428] width 9 height 9
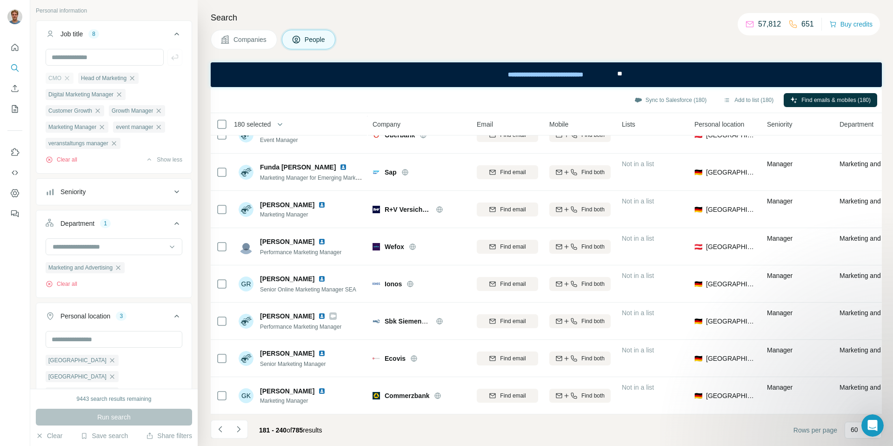
scroll to position [0, 0]
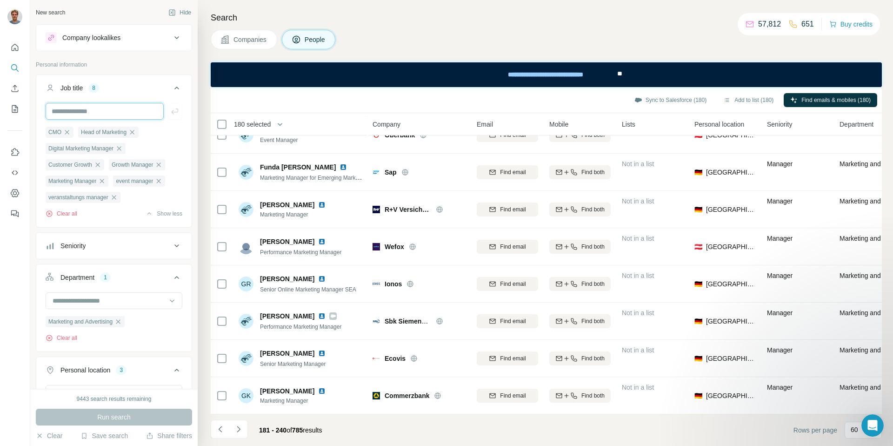
click at [127, 109] on input "text" at bounding box center [105, 111] width 118 height 17
paste input "**********"
type input "**********"
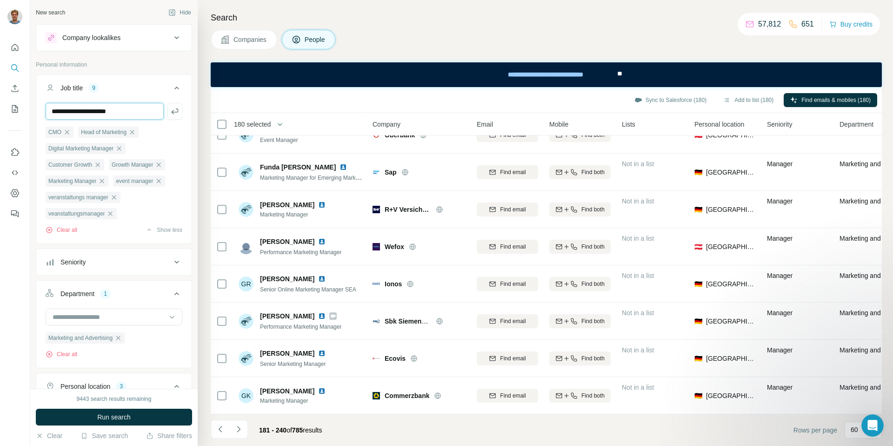
type input "**********"
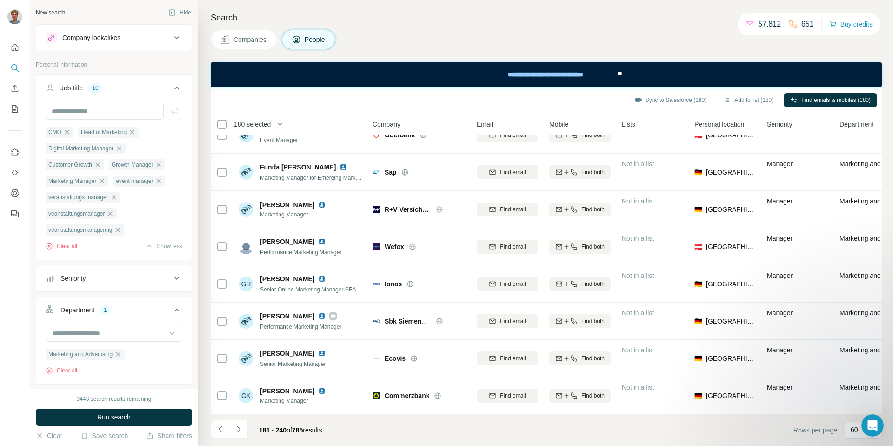
drag, startPoint x: 121, startPoint y: 235, endPoint x: 120, endPoint y: 226, distance: 9.3
click at [121, 234] on icon "button" at bounding box center [117, 229] width 7 height 7
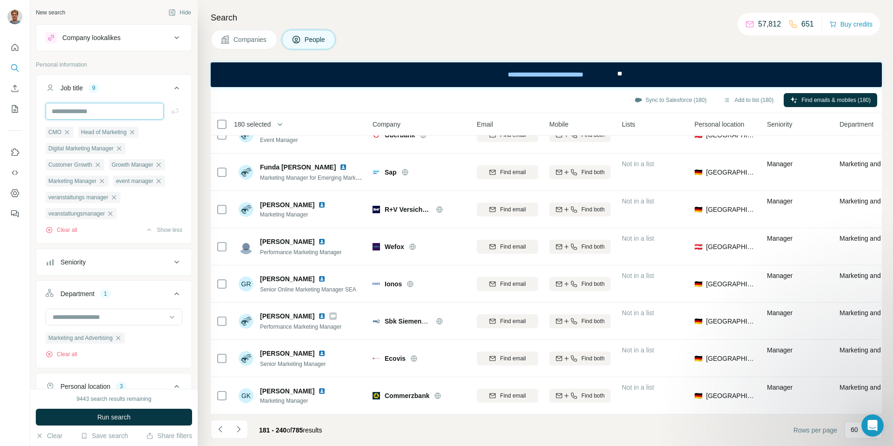
click at [98, 107] on input "text" at bounding box center [105, 111] width 118 height 17
paste input "**********"
click at [107, 113] on input "**********" at bounding box center [105, 111] width 118 height 17
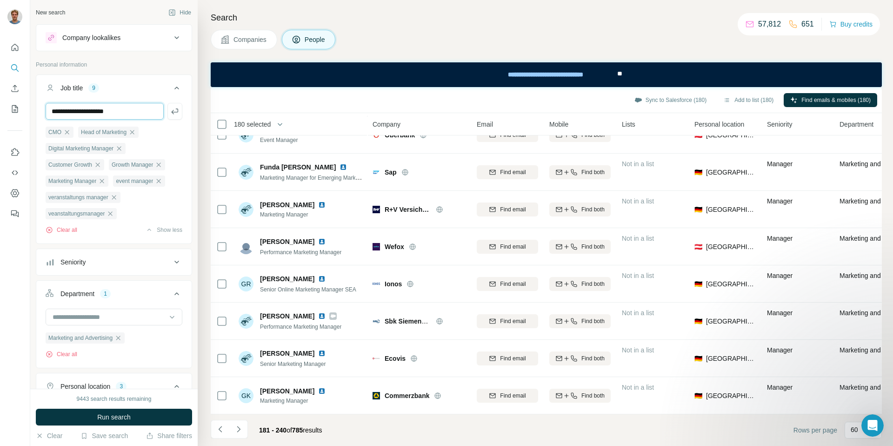
click at [107, 113] on input "**********" at bounding box center [105, 111] width 118 height 17
paste input "*"
type input "**********"
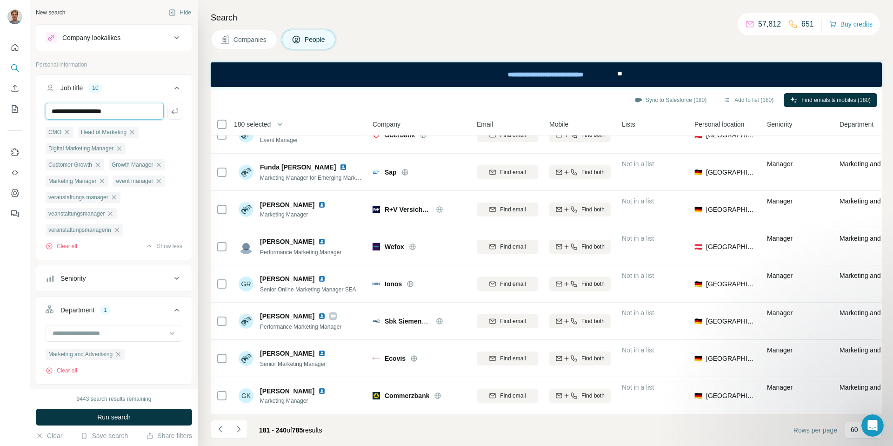
type input "**********"
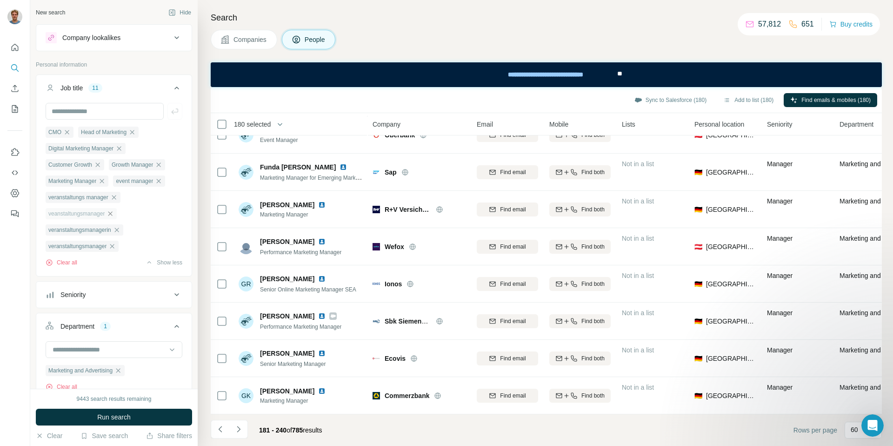
click at [113, 216] on icon "button" at bounding box center [110, 213] width 7 height 7
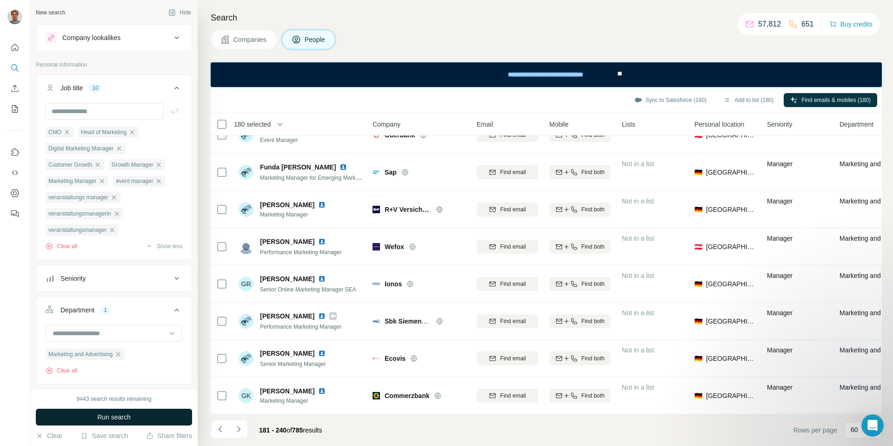
click at [103, 414] on span "Run search" at bounding box center [113, 416] width 33 height 9
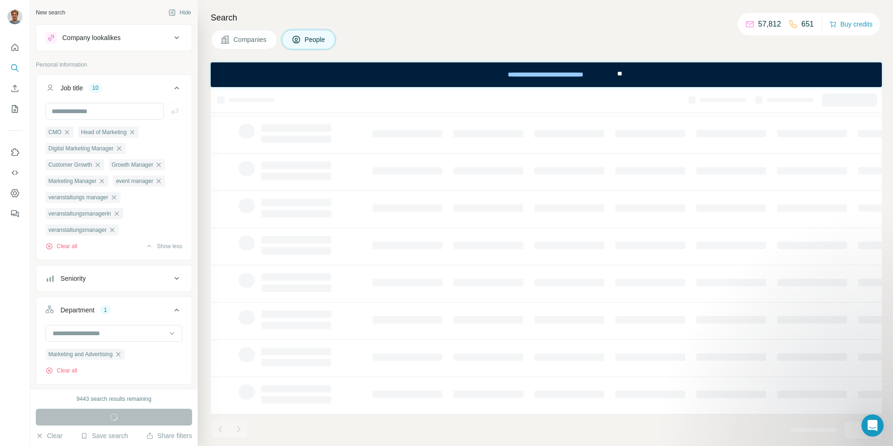
scroll to position [93, 0]
click at [121, 114] on input "text" at bounding box center [105, 111] width 118 height 17
type input "**********"
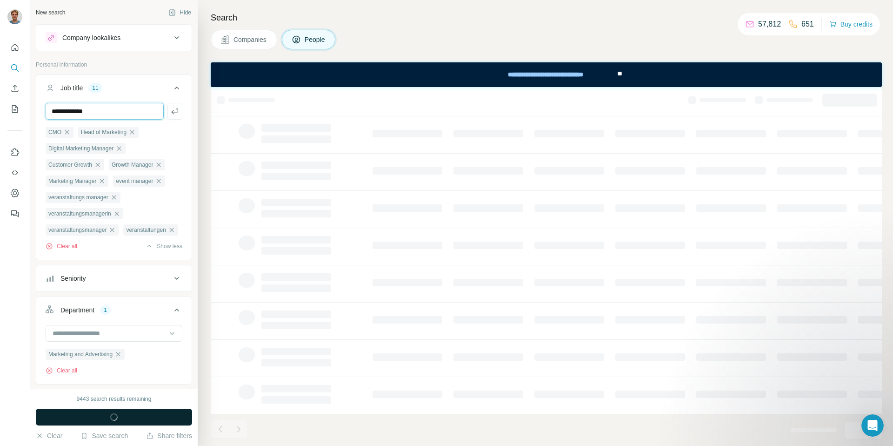
type input "**********"
type input "******"
type input "**********"
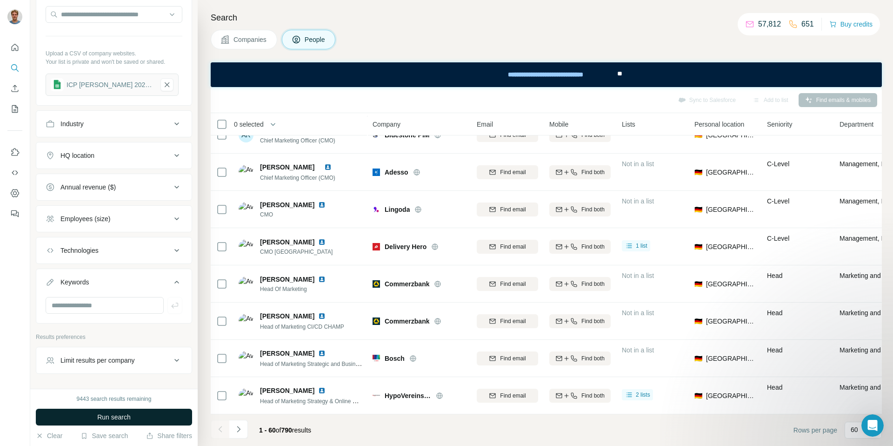
scroll to position [1954, 0]
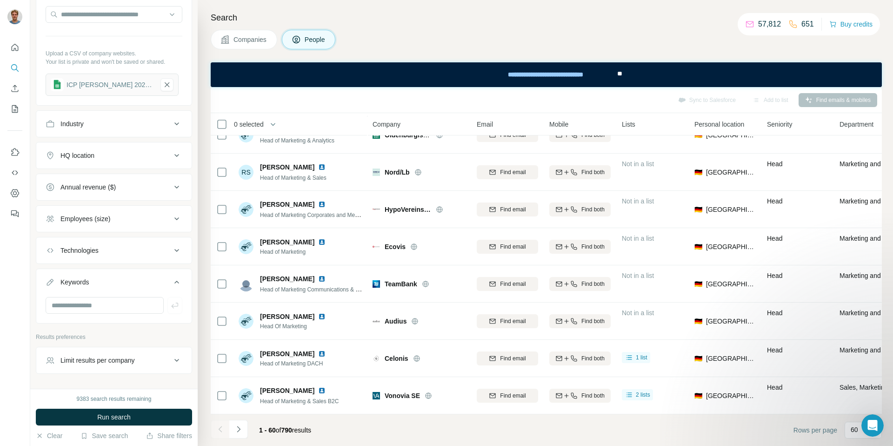
click at [112, 417] on span "Run search" at bounding box center [113, 416] width 33 height 9
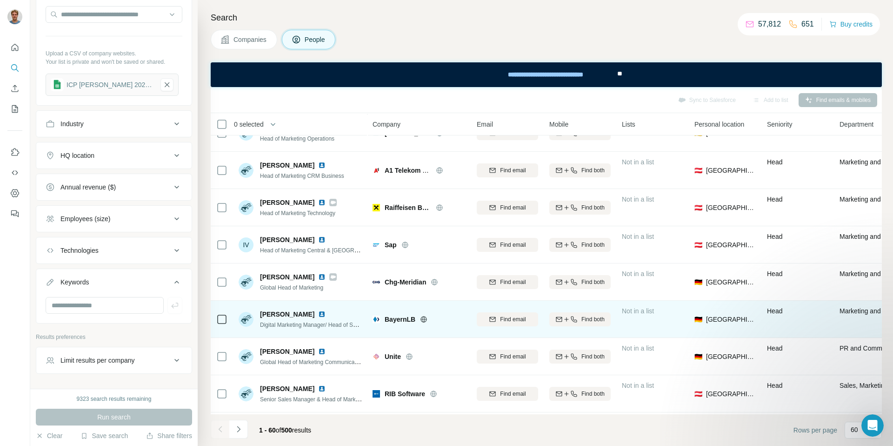
scroll to position [653, 0]
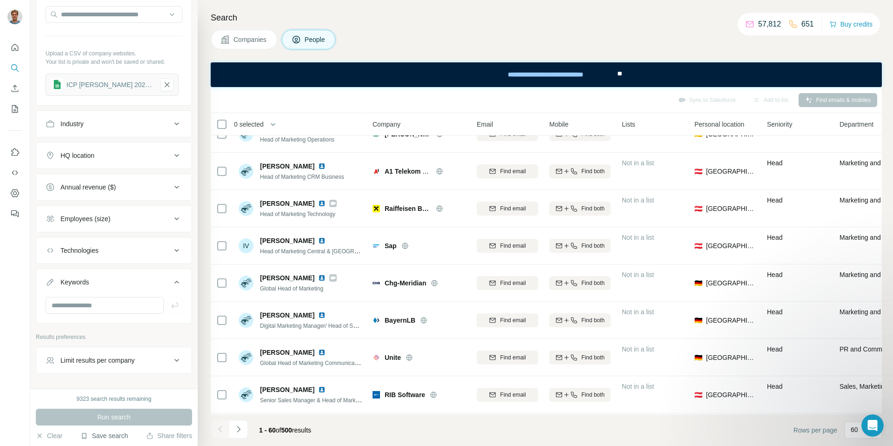
click at [100, 438] on button "Save search" at bounding box center [103, 435] width 47 height 9
click at [115, 401] on div "Save search" at bounding box center [130, 400] width 98 height 19
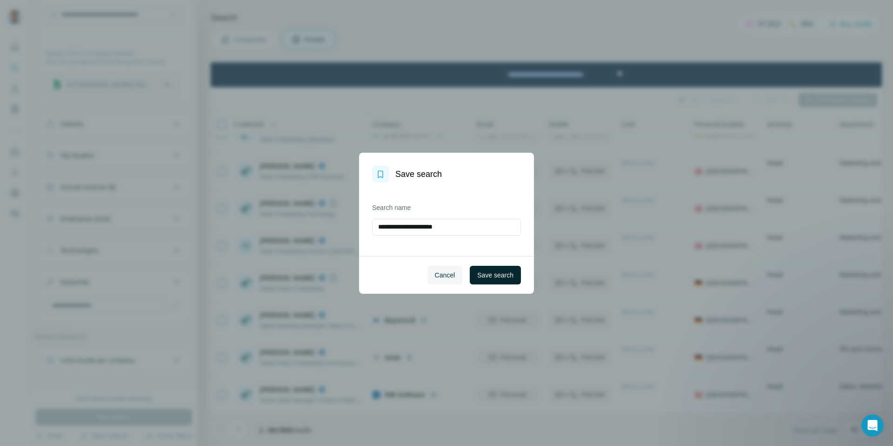
type input "**********"
click at [517, 281] on button "Save search" at bounding box center [495, 275] width 51 height 19
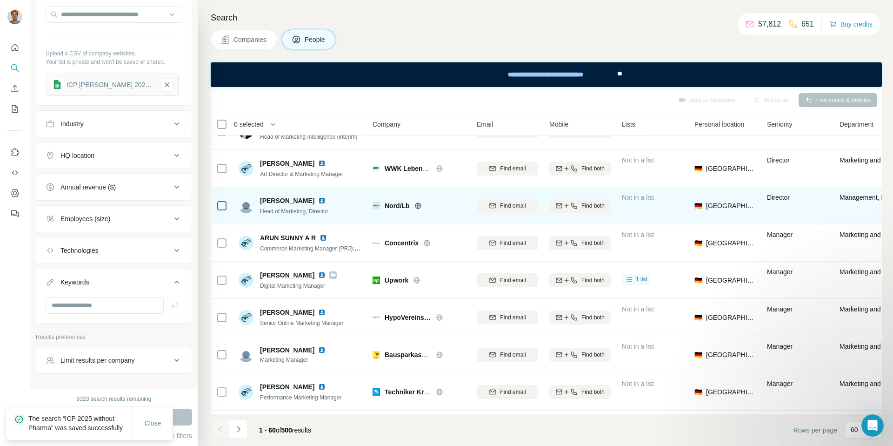
scroll to position [1954, 0]
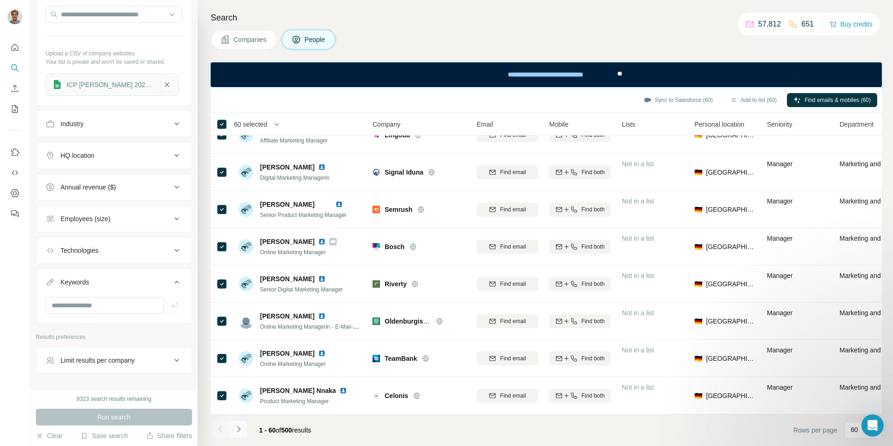
click at [241, 429] on icon "Navigate to next page" at bounding box center [238, 428] width 9 height 9
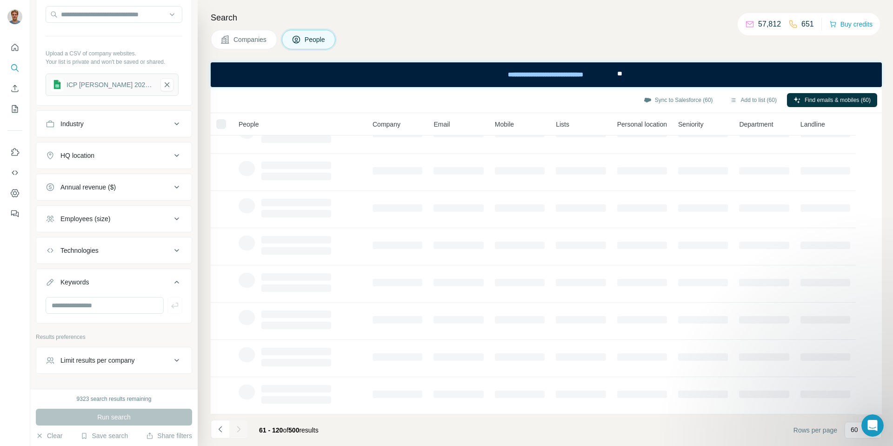
click at [223, 125] on div at bounding box center [221, 124] width 10 height 10
click at [738, 96] on button "Add to list (60)" at bounding box center [753, 100] width 60 height 14
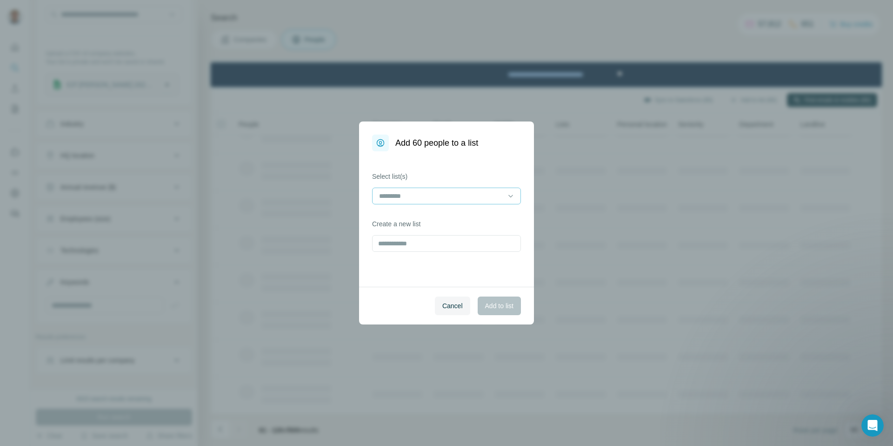
click at [433, 198] on input at bounding box center [441, 196] width 126 height 10
click at [437, 169] on div "Select list(s) Create a new list" at bounding box center [446, 218] width 175 height 135
click at [418, 244] on input "text" at bounding box center [446, 243] width 149 height 17
type input "**********"
click at [491, 302] on span "Add to list" at bounding box center [499, 305] width 28 height 9
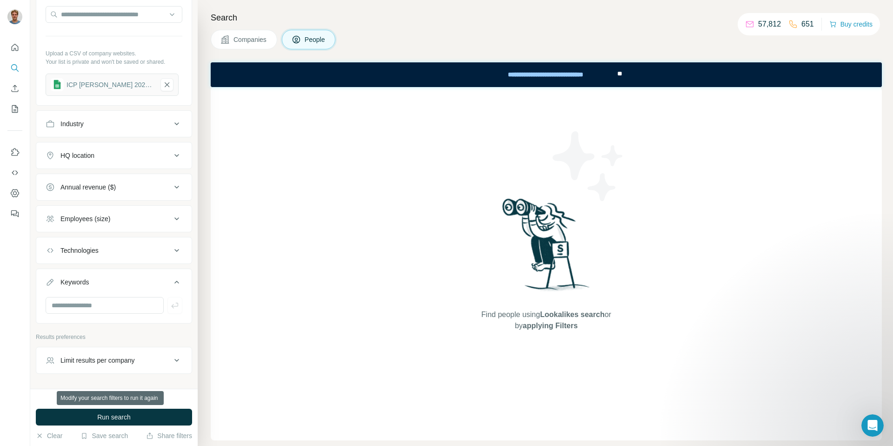
drag, startPoint x: 114, startPoint y: 413, endPoint x: 154, endPoint y: 411, distance: 39.6
click at [114, 413] on span "Run search" at bounding box center [113, 416] width 33 height 9
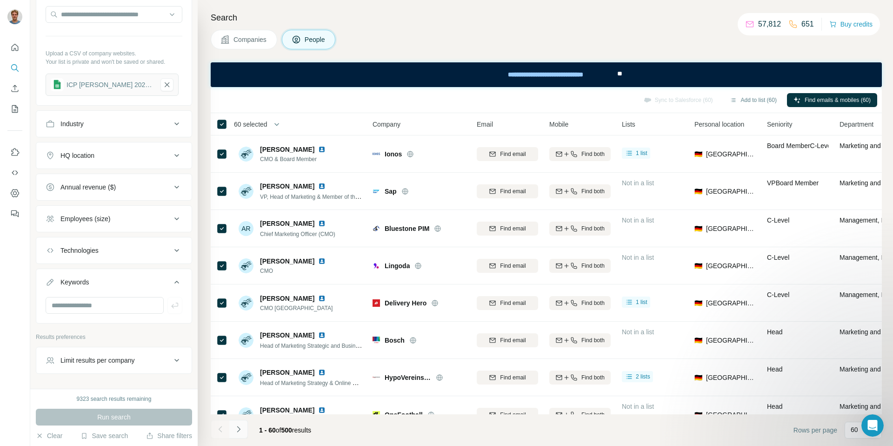
click at [245, 431] on button "Navigate to next page" at bounding box center [238, 429] width 19 height 19
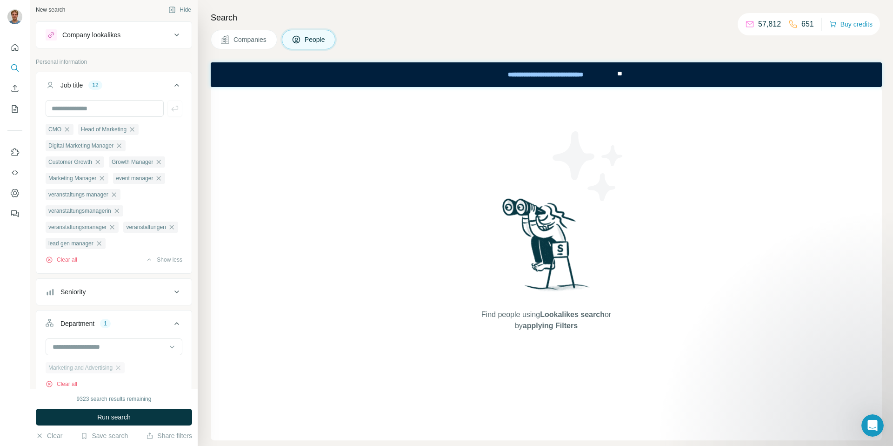
scroll to position [0, 0]
click at [140, 414] on button "Run search" at bounding box center [114, 416] width 156 height 17
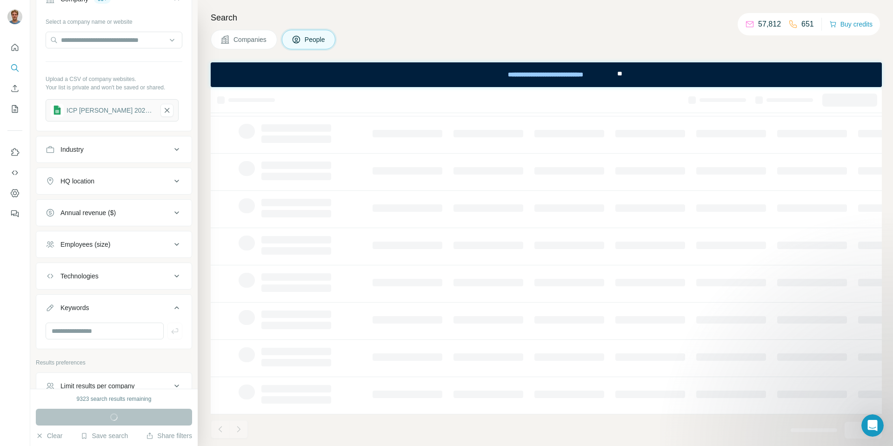
scroll to position [589, 0]
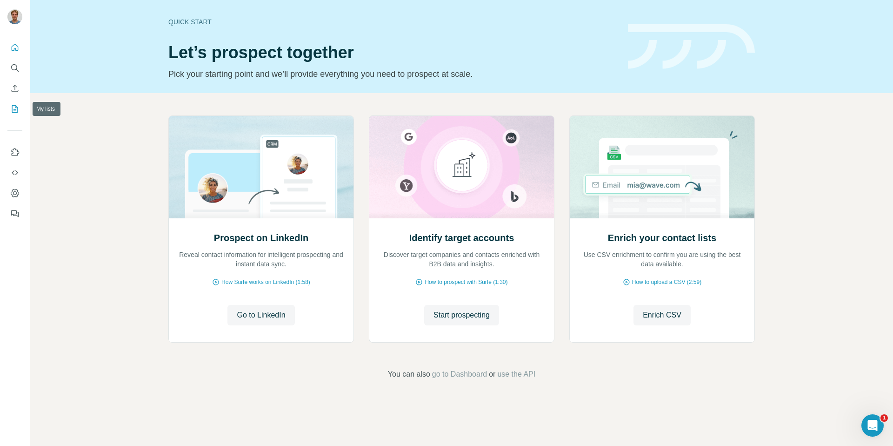
click at [17, 113] on icon "My lists" at bounding box center [14, 108] width 9 height 9
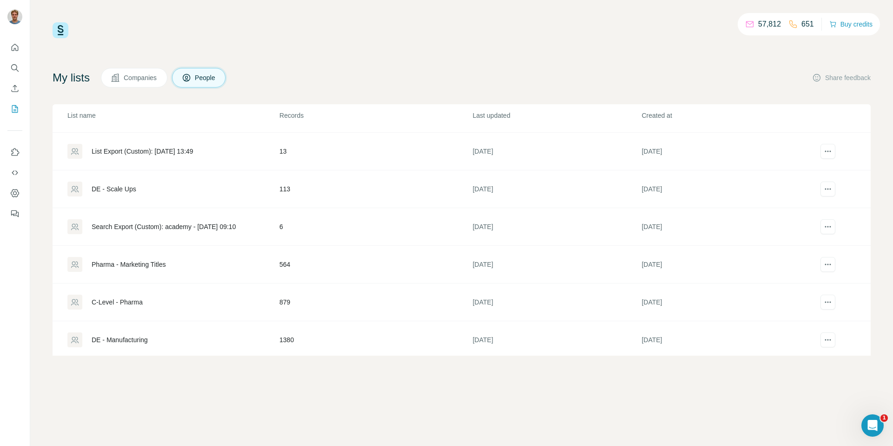
scroll to position [303, 0]
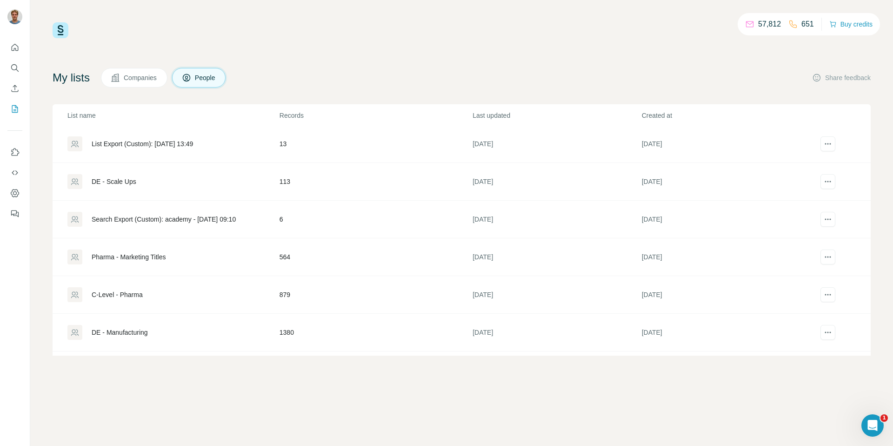
click at [148, 258] on div "Pharma - Marketing Titles" at bounding box center [129, 256] width 74 height 9
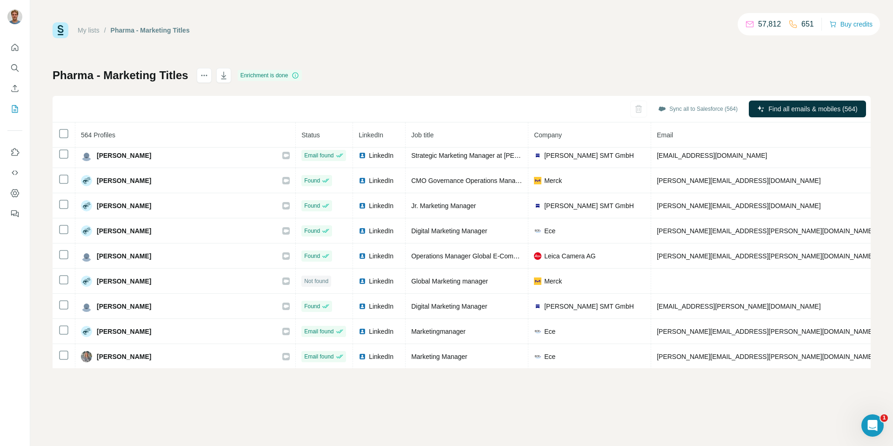
scroll to position [8373, 0]
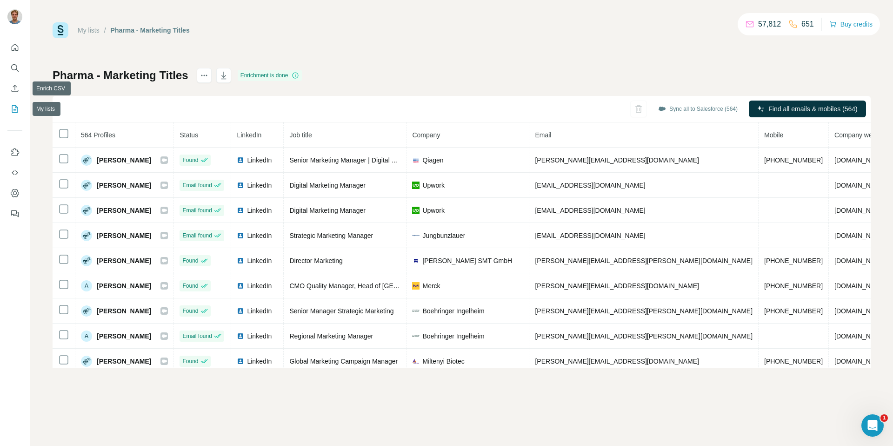
click at [13, 107] on icon "My lists" at bounding box center [14, 108] width 9 height 9
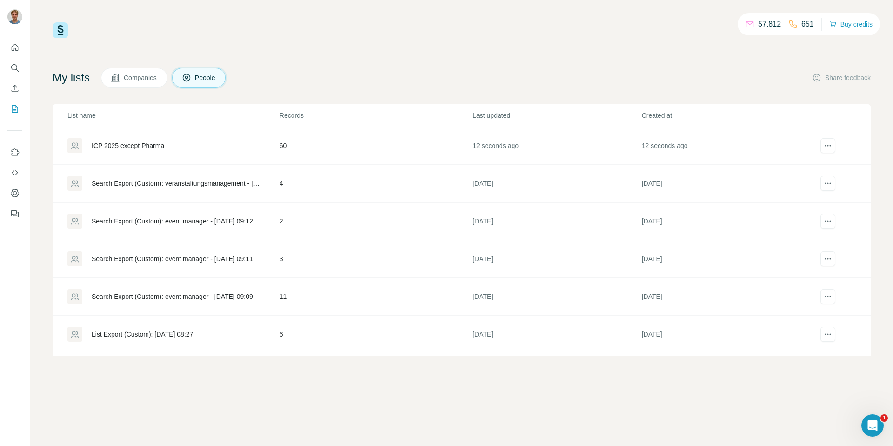
click at [144, 147] on div "ICP 2025 except Pharma" at bounding box center [128, 145] width 73 height 9
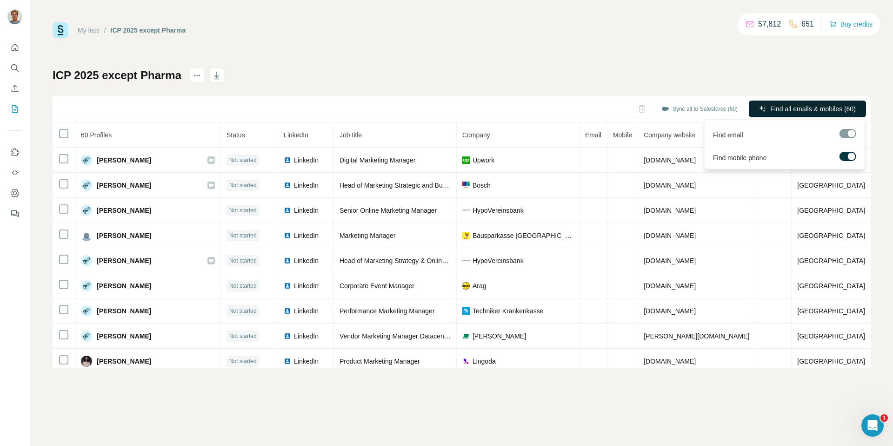
click at [799, 106] on span "Find all emails & mobiles (60)" at bounding box center [813, 108] width 86 height 9
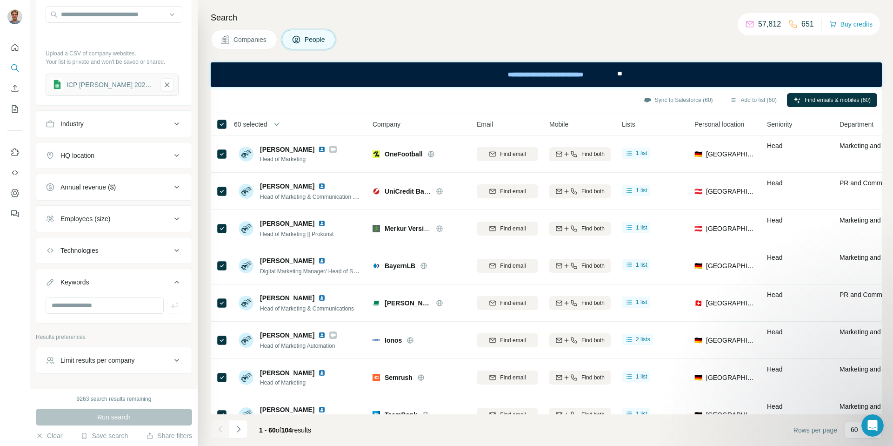
click at [246, 428] on button "Navigate to next page" at bounding box center [238, 429] width 19 height 19
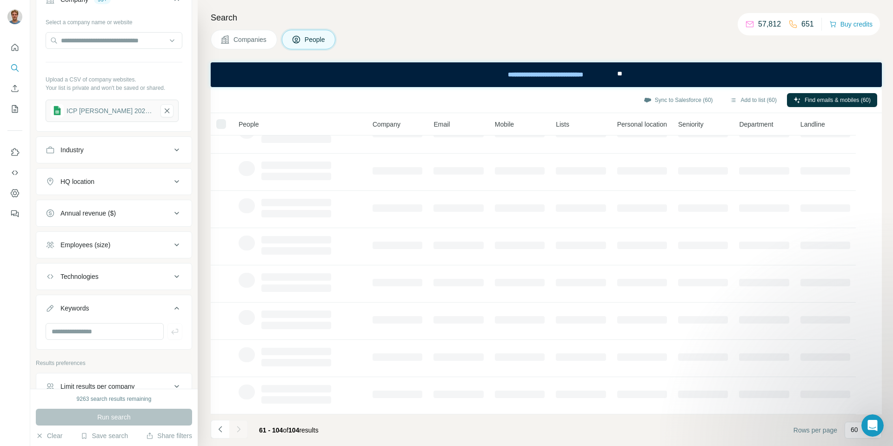
scroll to position [589, 0]
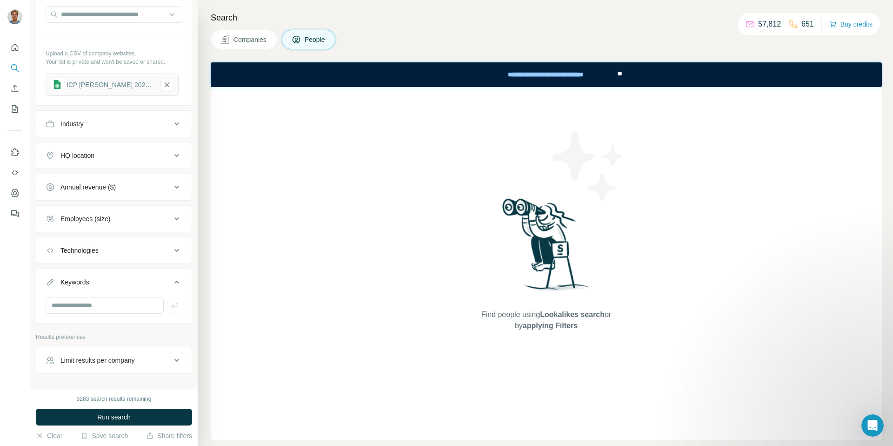
click at [97, 419] on span "Run search" at bounding box center [113, 416] width 33 height 9
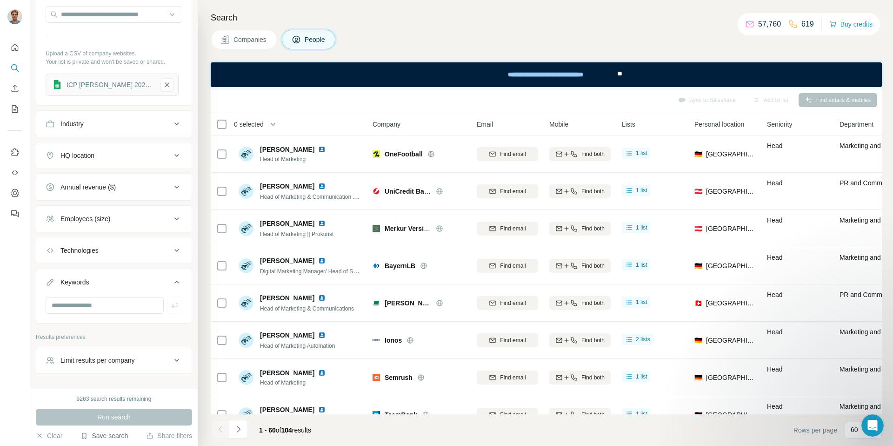
click at [107, 437] on button "Save search" at bounding box center [103, 435] width 47 height 9
click at [107, 421] on div "View my saved searches" at bounding box center [130, 419] width 98 height 19
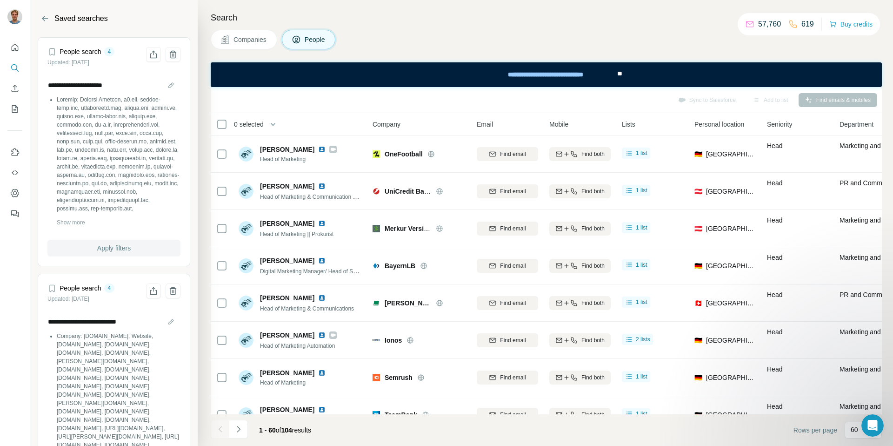
click at [112, 246] on span "Apply filters" at bounding box center [113, 247] width 33 height 9
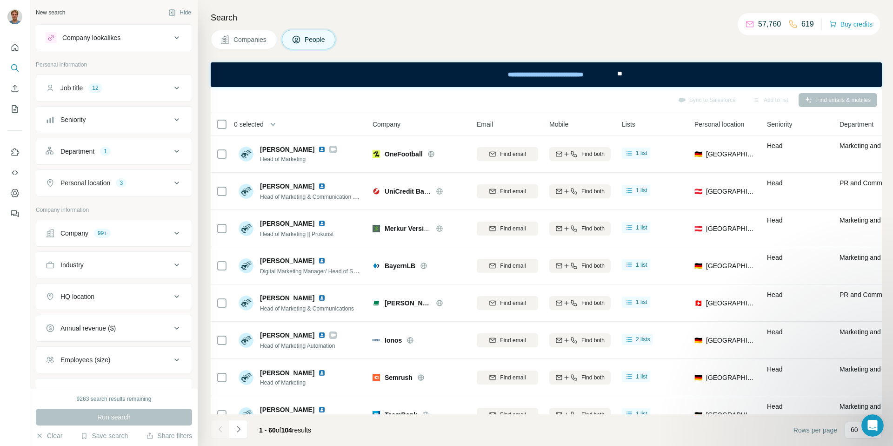
click at [136, 415] on div "Run search" at bounding box center [114, 416] width 156 height 17
click at [129, 82] on button "Job title 12" at bounding box center [113, 88] width 155 height 22
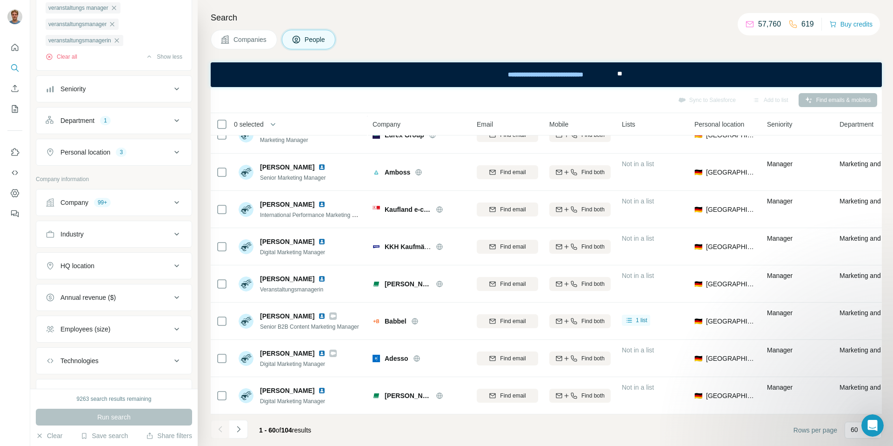
scroll to position [215, 0]
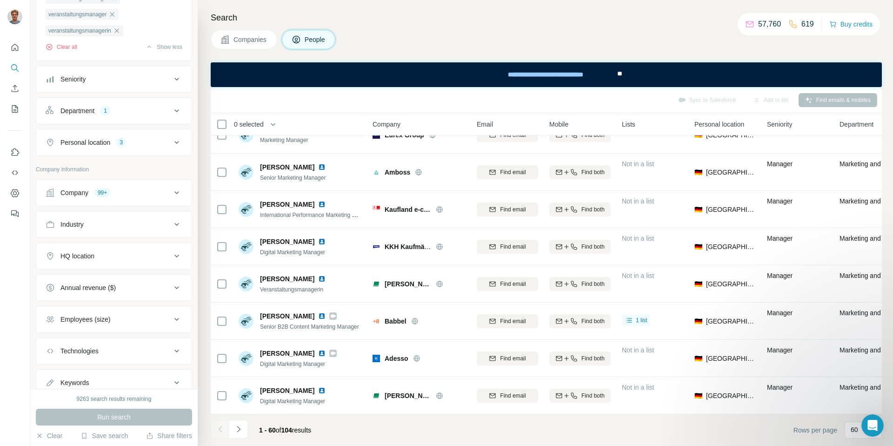
click at [142, 202] on button "Company 99+" at bounding box center [113, 192] width 155 height 22
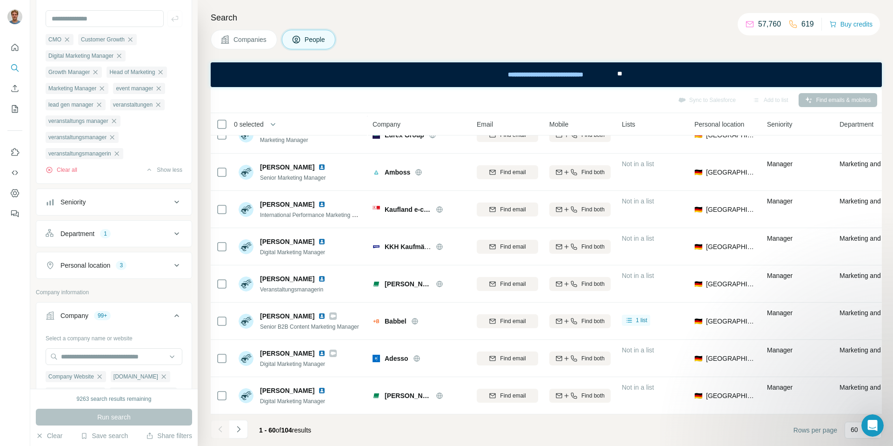
scroll to position [111, 0]
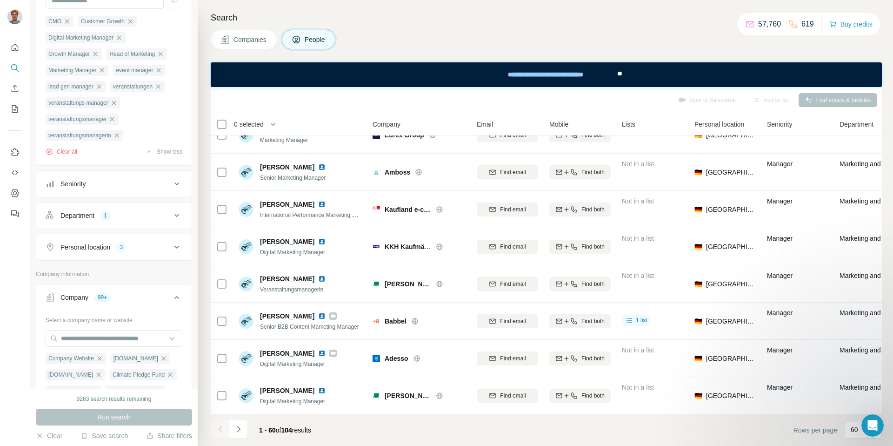
click at [162, 298] on div "Company 99+" at bounding box center [109, 297] width 126 height 9
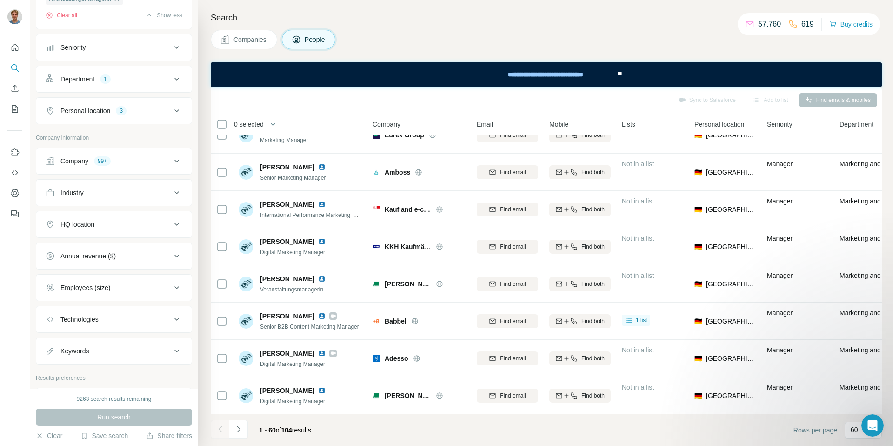
scroll to position [284, 0]
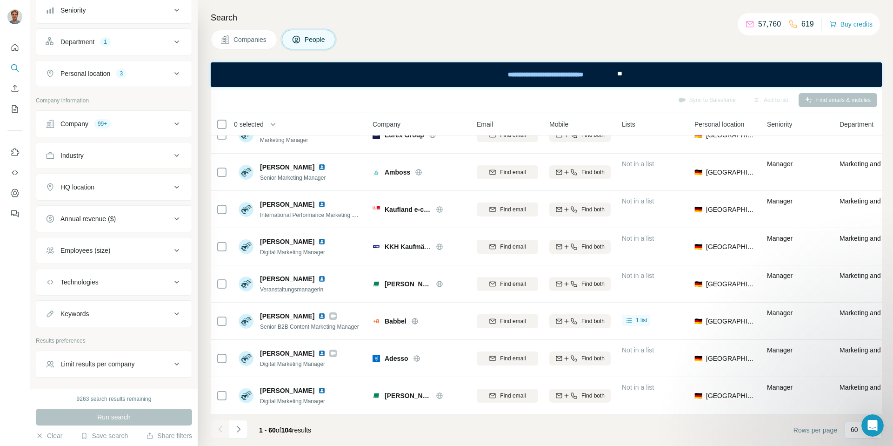
click at [138, 311] on button "Keywords" at bounding box center [113, 313] width 155 height 22
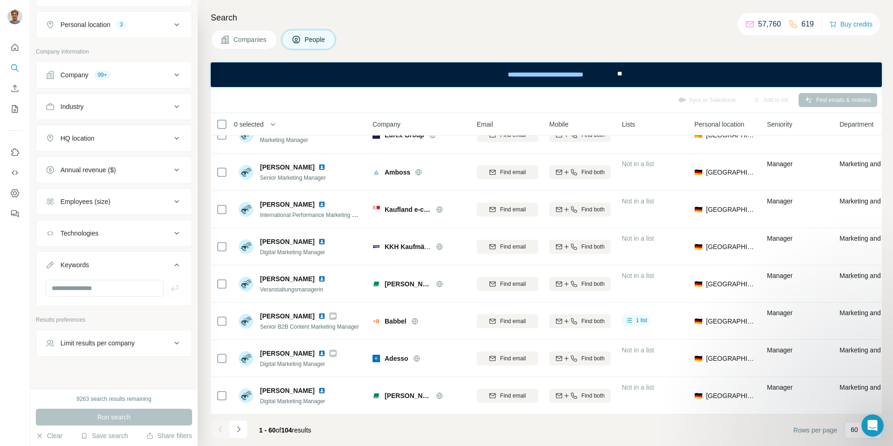
click at [137, 276] on button "Keywords" at bounding box center [113, 267] width 155 height 26
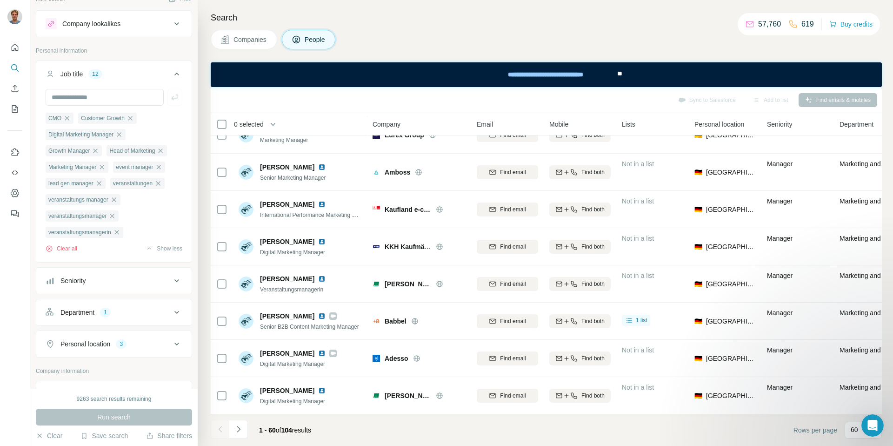
scroll to position [15, 0]
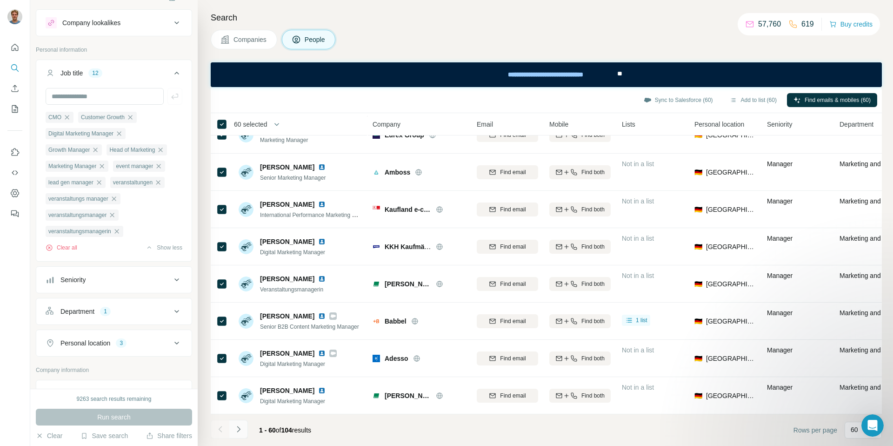
click at [240, 429] on icon "Navigate to next page" at bounding box center [238, 428] width 9 height 9
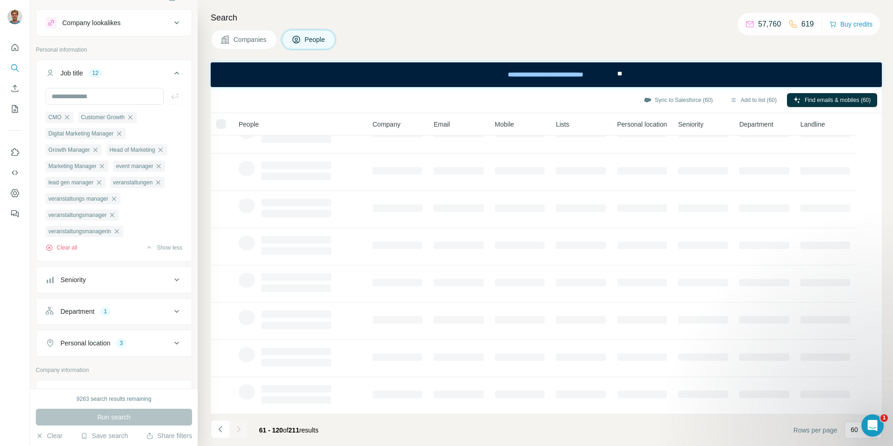
scroll to position [0, 0]
click at [247, 430] on div at bounding box center [238, 429] width 19 height 19
drag, startPoint x: 227, startPoint y: 430, endPoint x: 216, endPoint y: 430, distance: 10.7
click at [223, 431] on button "Navigate to previous page" at bounding box center [220, 429] width 19 height 19
click at [216, 430] on div at bounding box center [220, 429] width 19 height 19
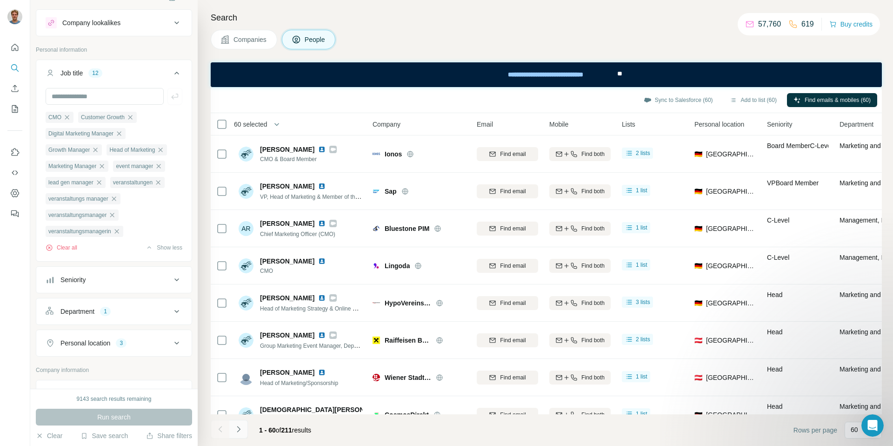
click at [245, 431] on button "Navigate to next page" at bounding box center [238, 429] width 19 height 19
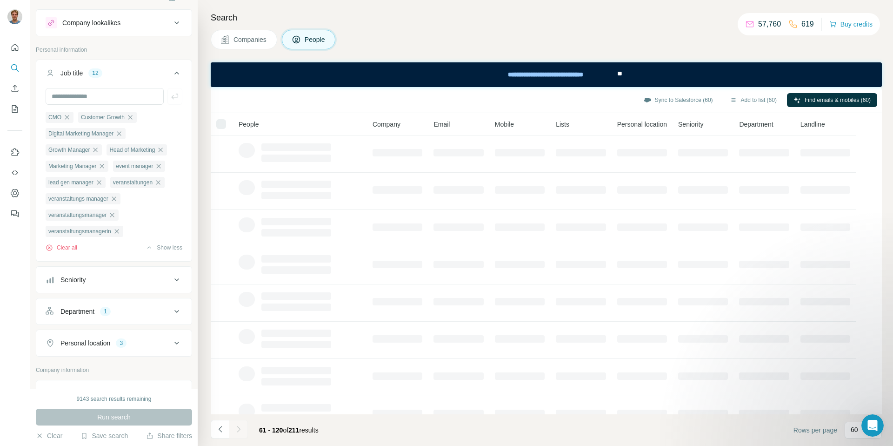
scroll to position [93, 0]
click at [216, 429] on icon "Navigate to previous page" at bounding box center [220, 428] width 9 height 9
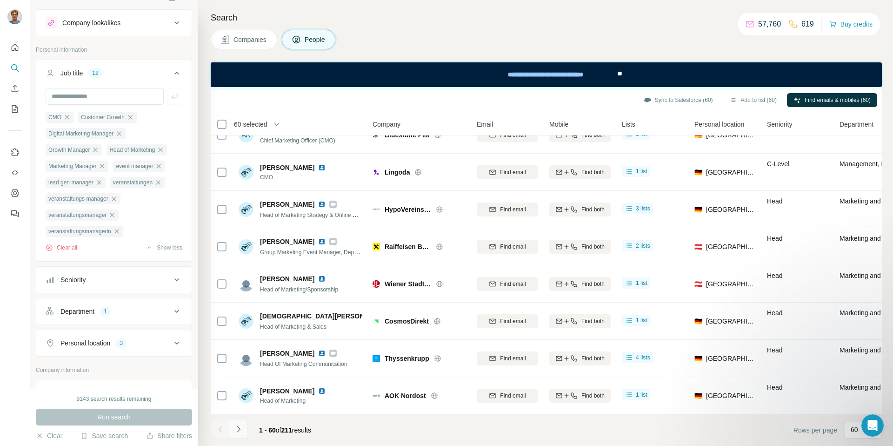
click at [243, 430] on icon "Navigate to next page" at bounding box center [238, 428] width 9 height 9
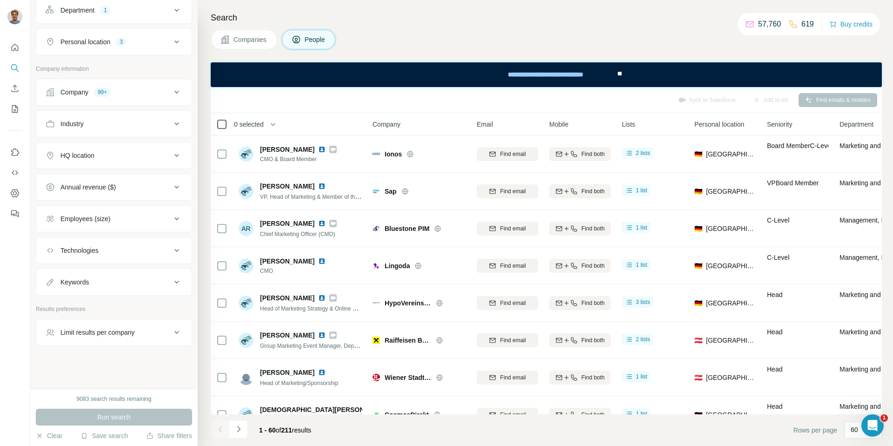
click at [218, 115] on th "0 selected" at bounding box center [285, 124] width 149 height 22
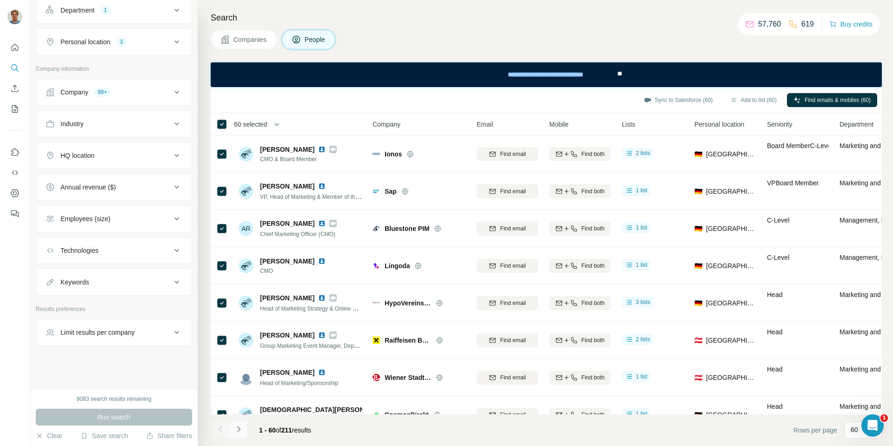
click at [238, 429] on icon "Navigate to next page" at bounding box center [238, 428] width 9 height 9
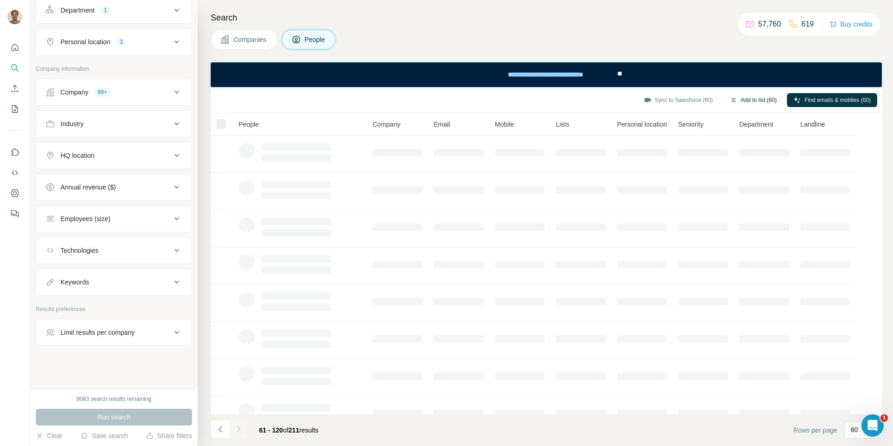
click at [760, 102] on button "Add to list (60)" at bounding box center [753, 100] width 60 height 14
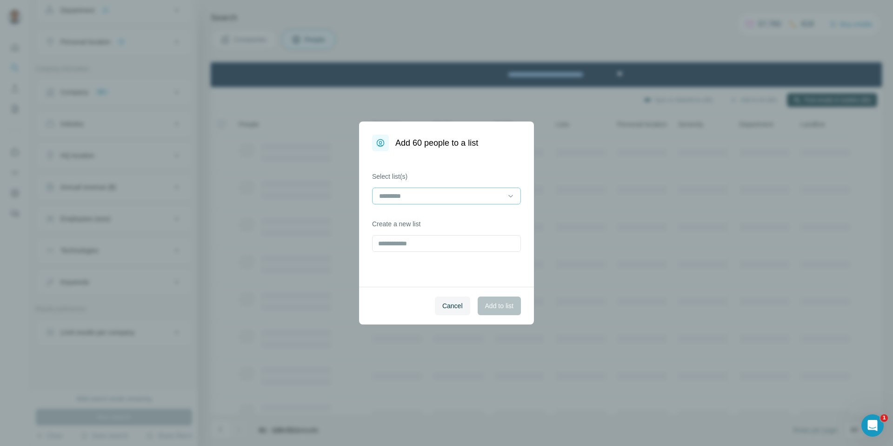
click at [452, 196] on input at bounding box center [441, 196] width 126 height 10
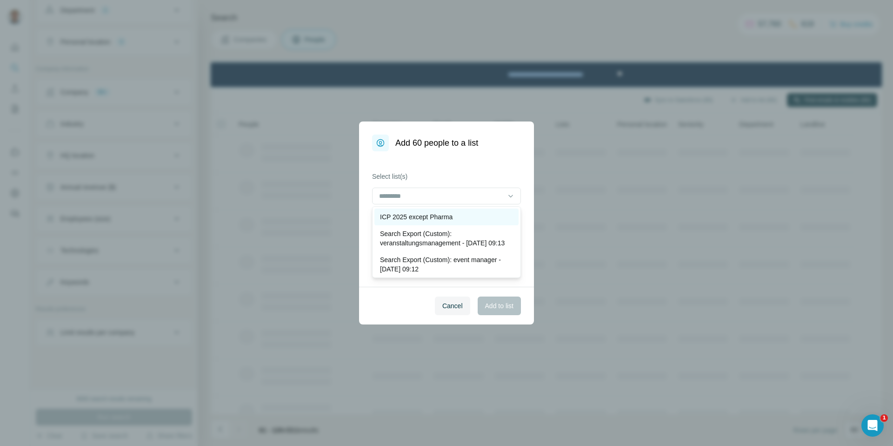
click at [448, 218] on p "ICP 2025 except Pharma" at bounding box center [416, 216] width 73 height 9
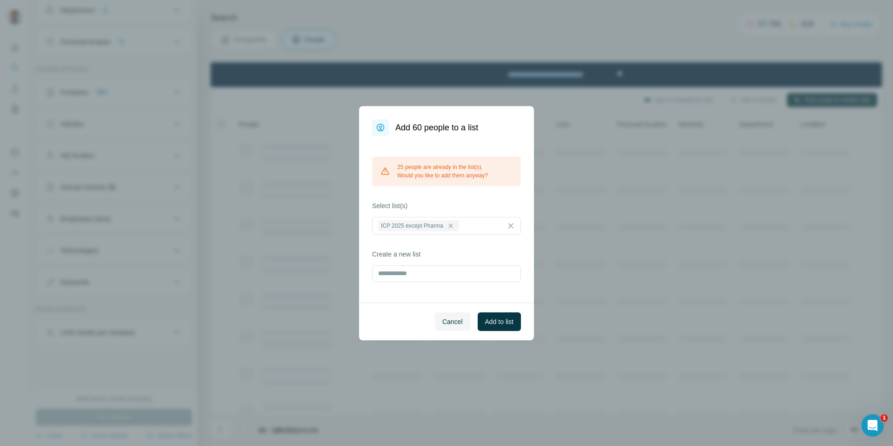
click at [492, 197] on div "25 people are already in the list(s). Would you like to add them anyway? Select…" at bounding box center [446, 219] width 175 height 167
click at [494, 322] on span "Add to list" at bounding box center [499, 321] width 28 height 9
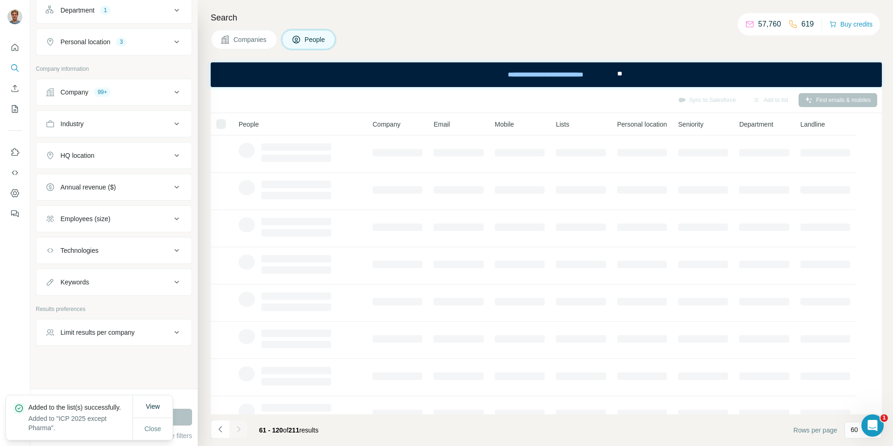
scroll to position [93, 0]
drag, startPoint x: 226, startPoint y: 428, endPoint x: 240, endPoint y: 428, distance: 14.0
click at [226, 428] on button "Navigate to previous page" at bounding box center [220, 429] width 19 height 19
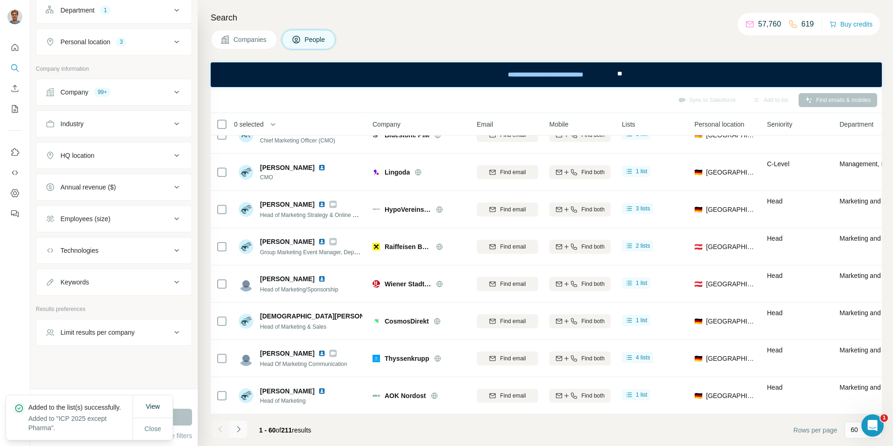
click at [230, 428] on button "Navigate to next page" at bounding box center [238, 429] width 19 height 19
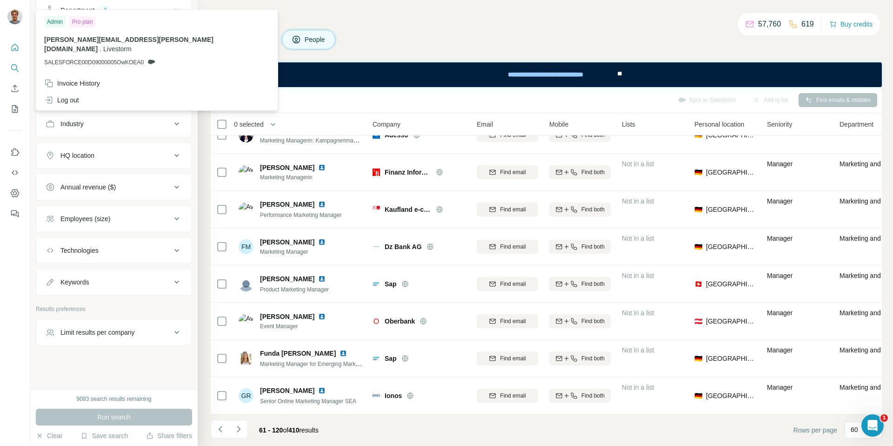
click at [13, 45] on icon "Quick start" at bounding box center [15, 47] width 7 height 7
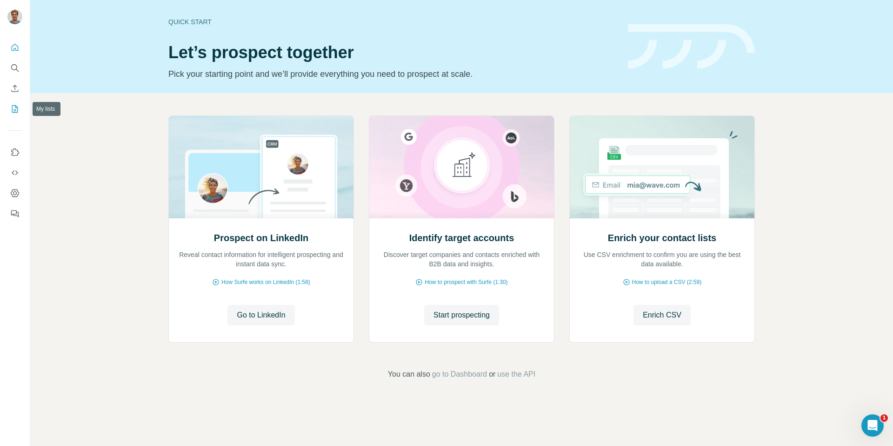
click at [15, 107] on icon "My lists" at bounding box center [15, 108] width 5 height 6
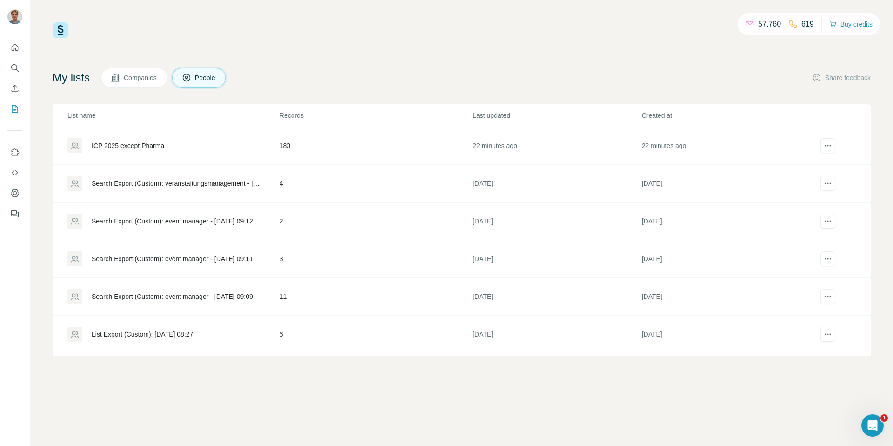
click at [164, 143] on div "ICP 2025 except Pharma" at bounding box center [128, 145] width 73 height 9
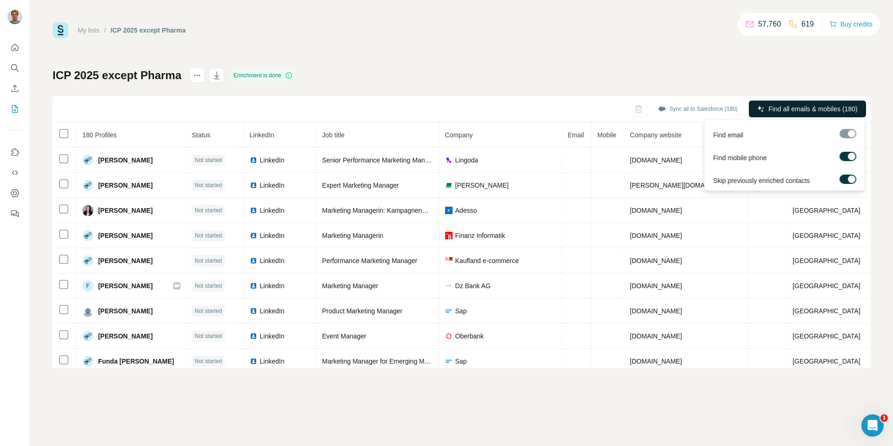
click at [773, 111] on span "Find all emails & mobiles (180)" at bounding box center [812, 108] width 89 height 9
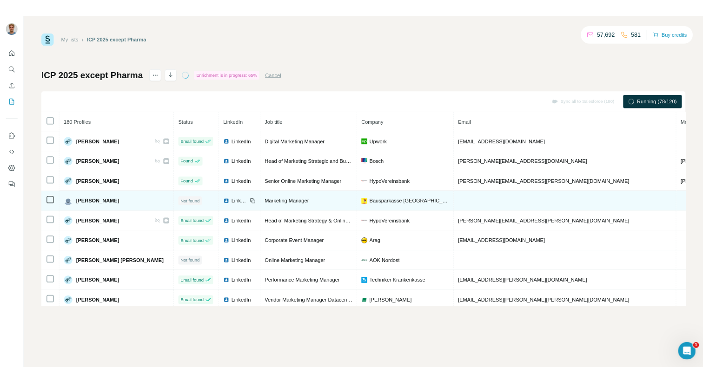
scroll to position [3015, 0]
